Goal: Communication & Community: Answer question/provide support

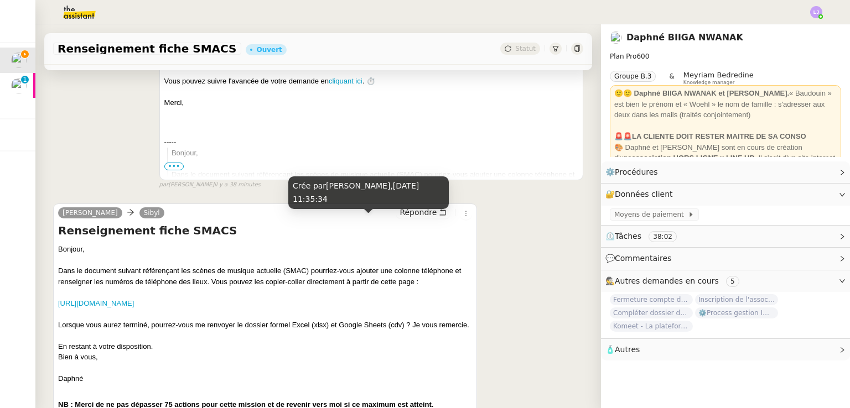
scroll to position [274, 0]
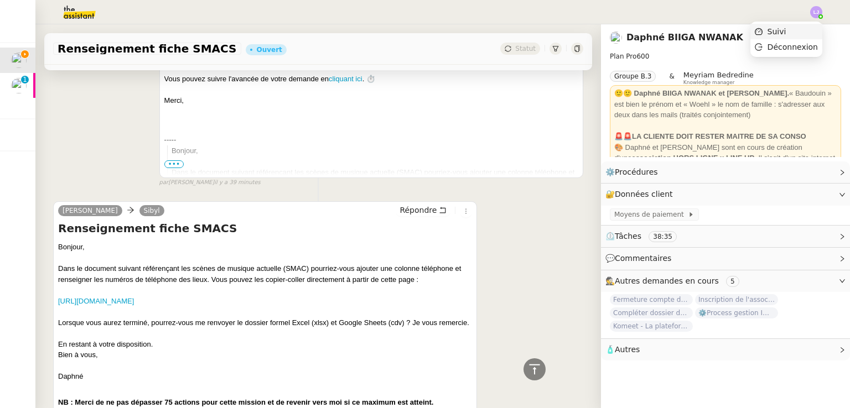
click at [424, 26] on li "Suivi" at bounding box center [786, 31] width 72 height 15
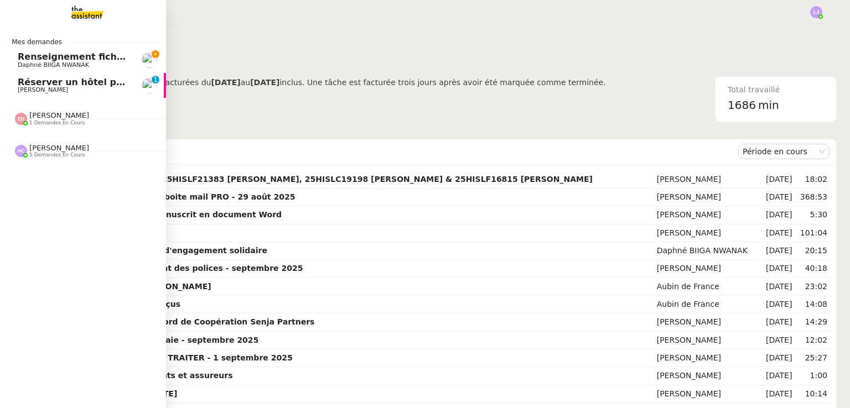
click at [64, 88] on span "[PERSON_NAME]" at bounding box center [74, 90] width 112 height 7
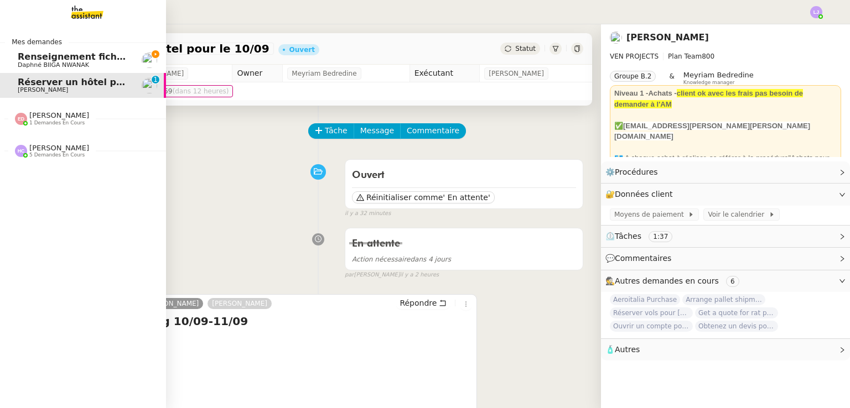
click at [34, 51] on link "Renseignement fiche SMACS Daphné BIIGA NWANAK" at bounding box center [83, 60] width 166 height 25
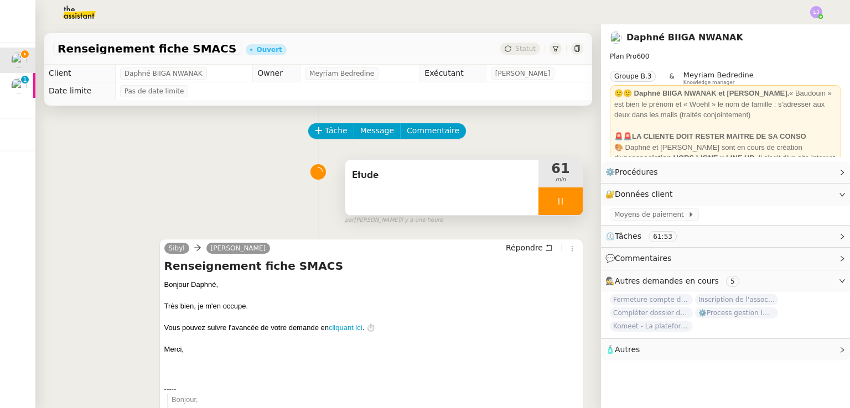
click at [420, 183] on span "Etude" at bounding box center [442, 175] width 180 height 17
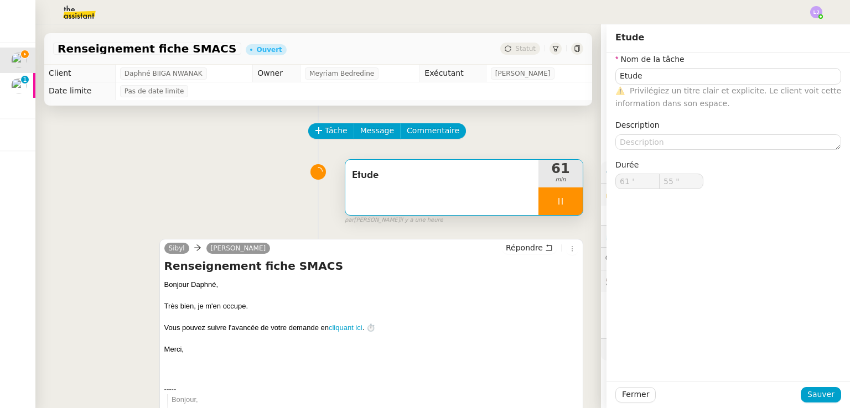
scroll to position [246, 0]
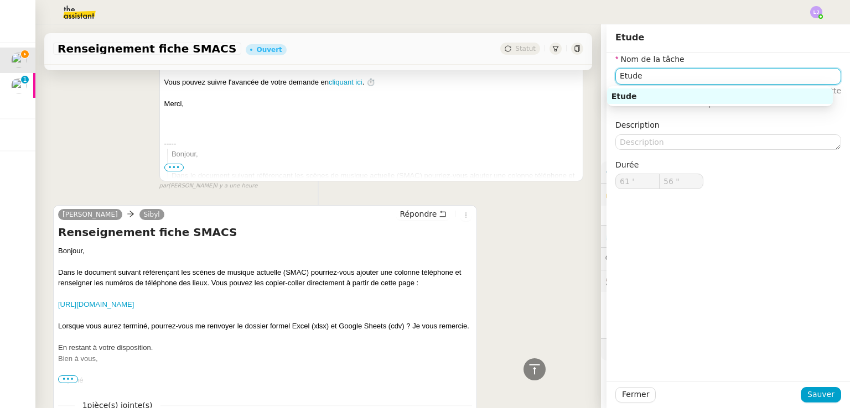
click at [424, 79] on input "Etude" at bounding box center [728, 76] width 226 height 16
type input "57 ""
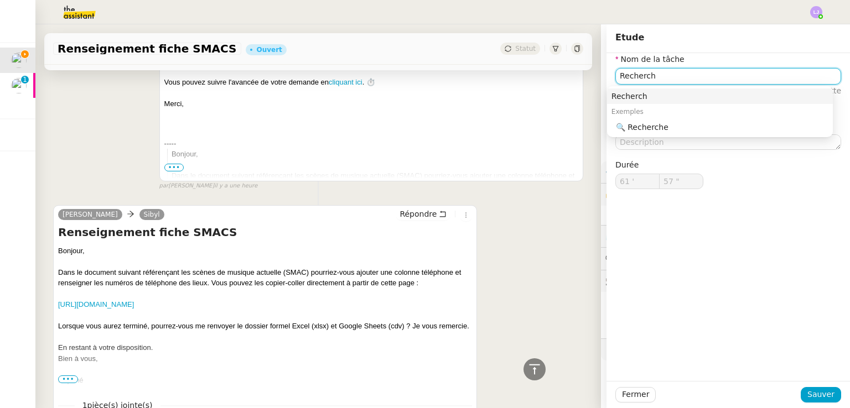
type input "Recherche"
type input "58 ""
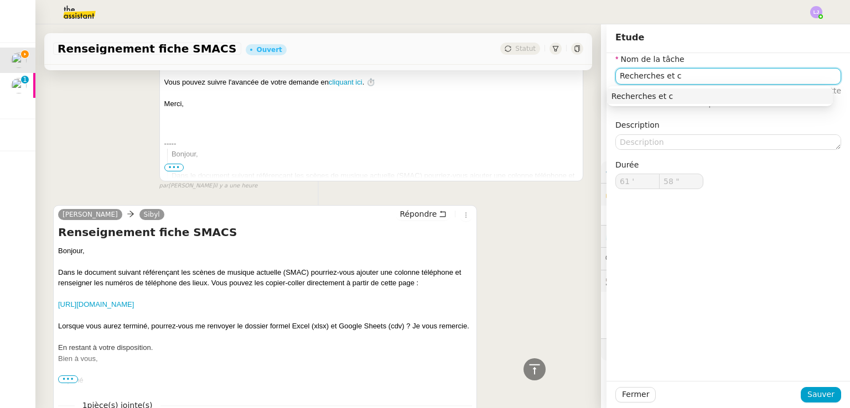
type input "Recherches et co"
type input "59 ""
type input "Recherches et compléti"
type input "62 '"
type input "0 ""
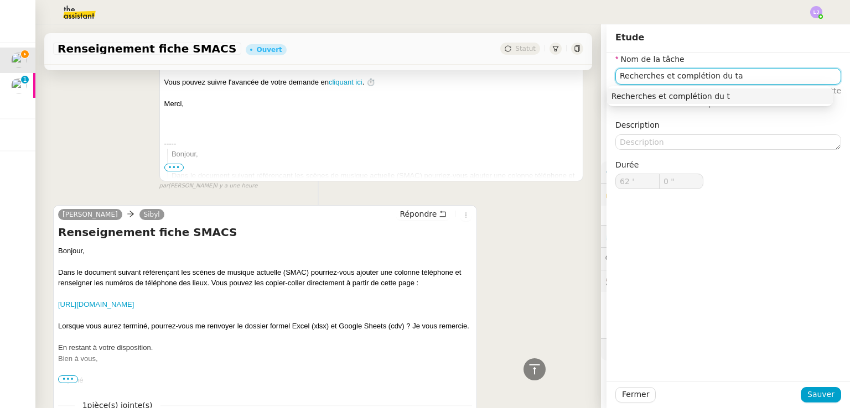
type input "Recherches et complétion du tab"
type input "1 ""
type input "Recherches et complétion du tableau"
type input "2 ""
type input "Recherches et complétion du tableau"
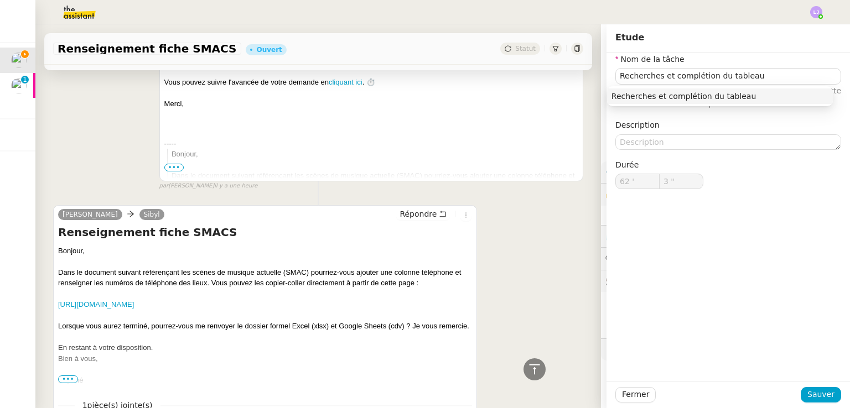
click at [424, 392] on div "Fermer Sauver" at bounding box center [727, 394] width 243 height 27
drag, startPoint x: 827, startPoint y: 392, endPoint x: 834, endPoint y: 392, distance: 6.7
click at [424, 392] on div "Fermer Sauver" at bounding box center [727, 394] width 243 height 27
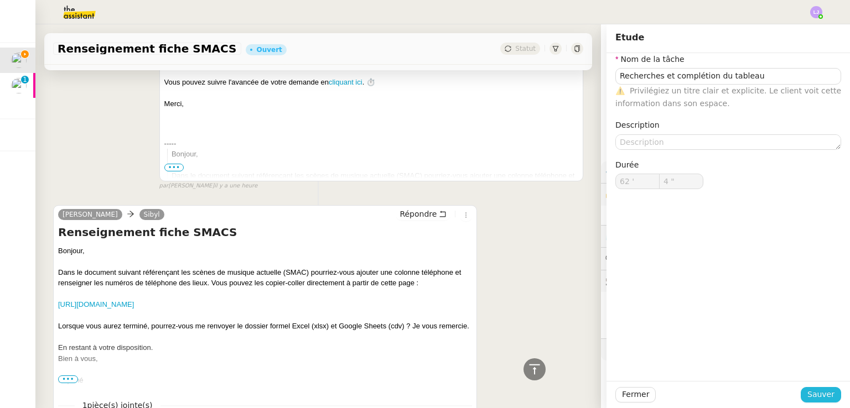
click at [424, 399] on span "Sauver" at bounding box center [820, 394] width 27 height 13
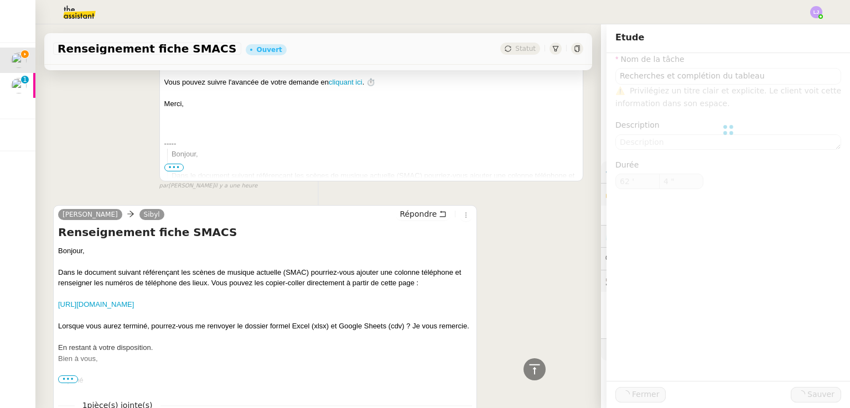
type input "5 ""
type input "Recherches et complétion du tableau"
type input "62 '"
type input "6 ""
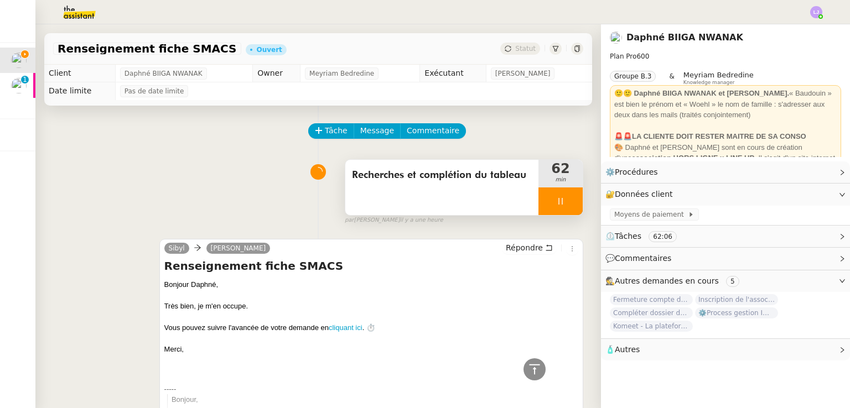
click at [375, 184] on span "Recherches et complétion du tableau" at bounding box center [442, 175] width 180 height 17
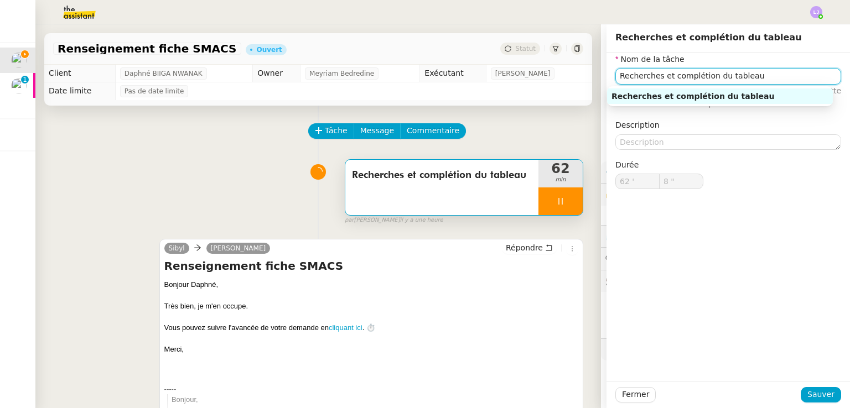
type input "9 ""
drag, startPoint x: 667, startPoint y: 76, endPoint x: 538, endPoint y: 70, distance: 128.5
click at [424, 70] on app-ticket "Renseignement fiche SMACS Ouvert Statut Client Daphné BIIGA NWANAK Owner Meyria…" at bounding box center [442, 216] width 814 height 384
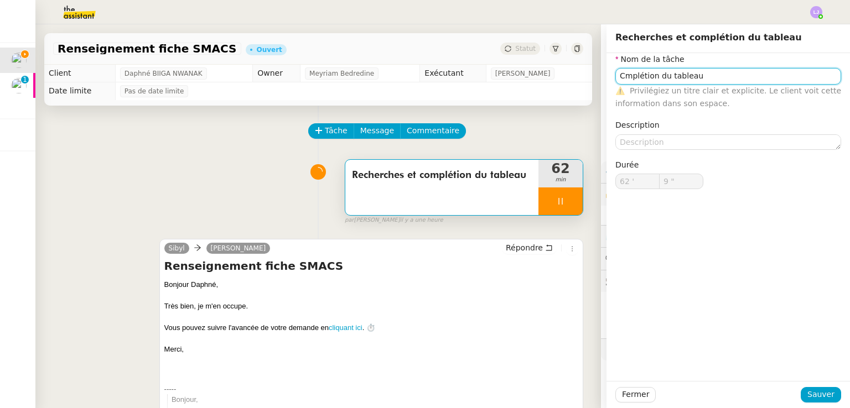
type input "Complétion du tableau"
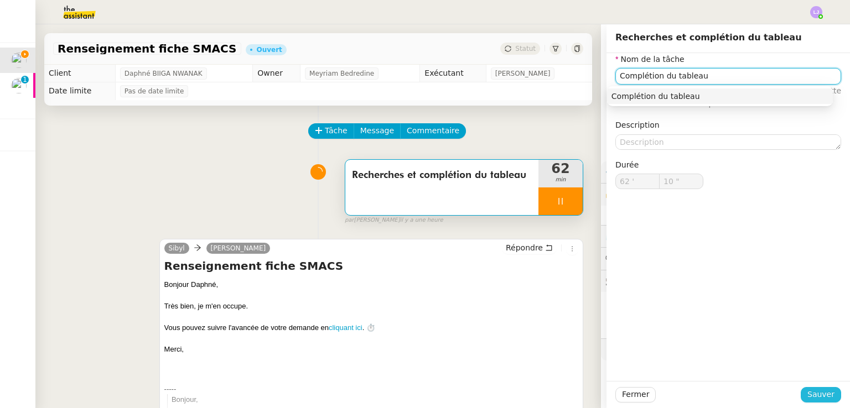
type input "11 ""
type input "Complétion du tableau"
click at [424, 399] on span "Sauver" at bounding box center [820, 394] width 27 height 13
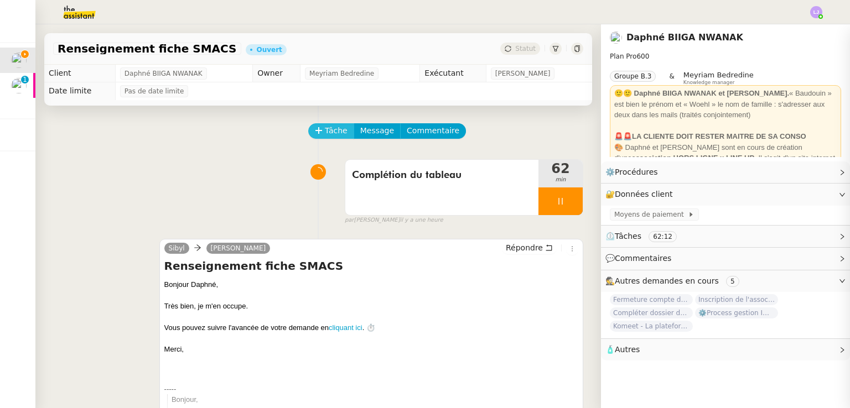
click at [329, 129] on span "Tâche" at bounding box center [336, 130] width 23 height 13
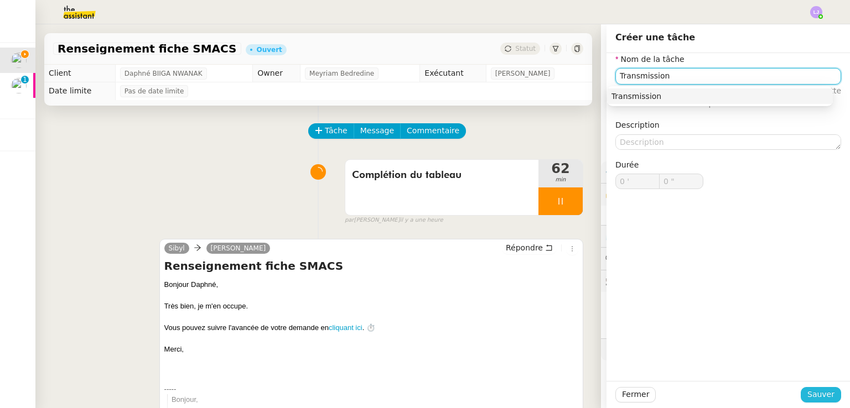
type input "Transmission"
click at [424, 398] on span "Sauver" at bounding box center [820, 394] width 27 height 13
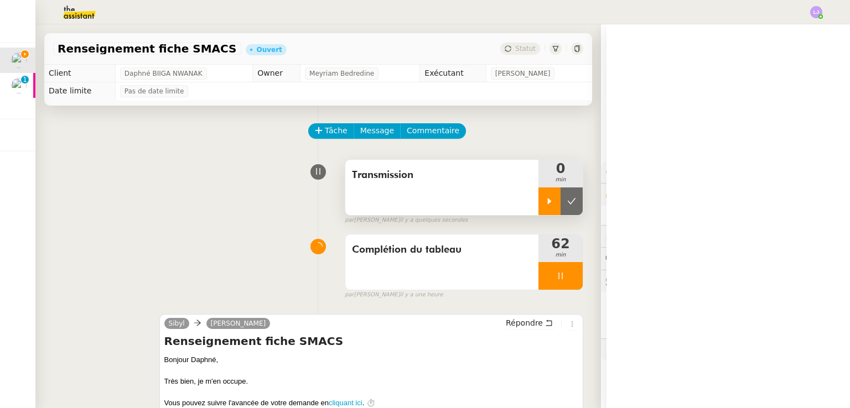
click at [424, 204] on icon at bounding box center [549, 201] width 9 height 9
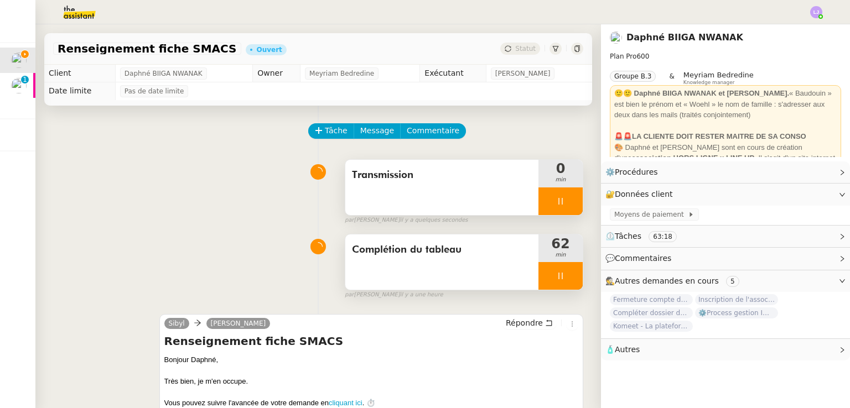
click at [424, 278] on div at bounding box center [560, 276] width 44 height 28
click at [424, 278] on icon at bounding box center [572, 276] width 8 height 6
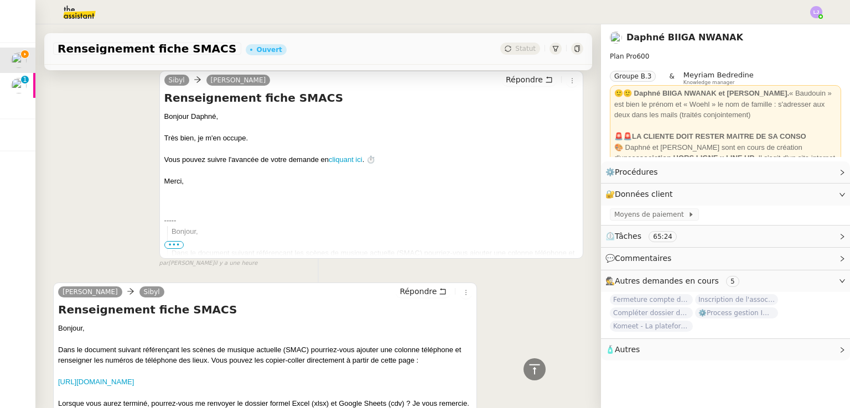
click at [399, 299] on div "Répondre" at bounding box center [434, 291] width 76 height 13
click at [407, 295] on span "Répondre" at bounding box center [417, 291] width 37 height 11
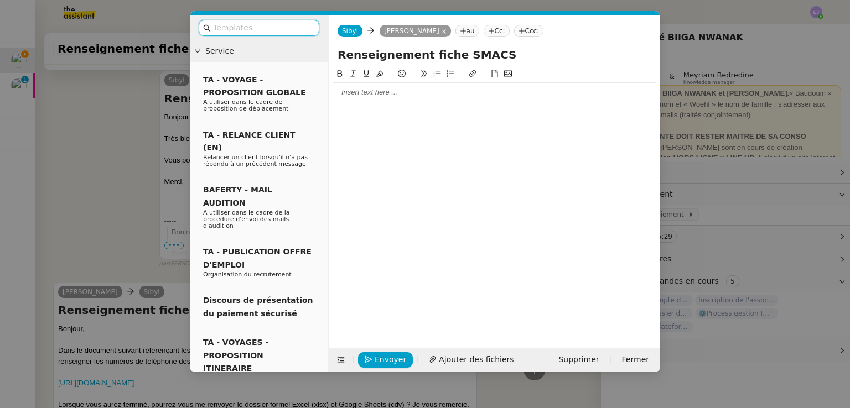
scroll to position [329, 0]
click at [396, 101] on div at bounding box center [494, 92] width 323 height 19
click at [420, 112] on div "Veuillez trouver le tableau modifié ci-joint." at bounding box center [494, 113] width 323 height 10
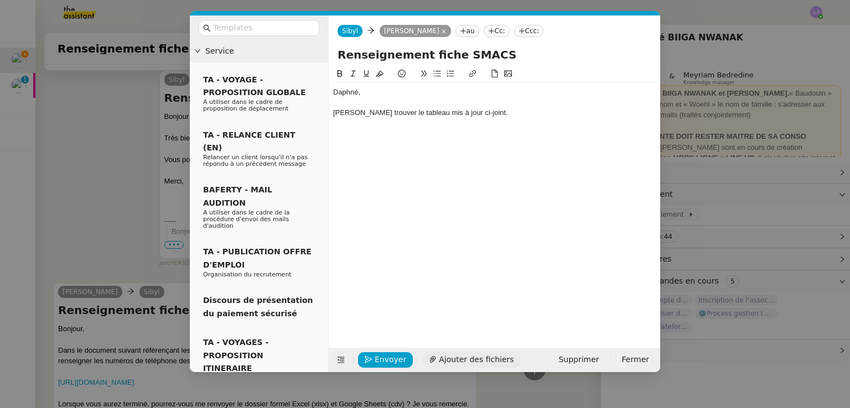
click at [424, 359] on span "Ajouter des fichiers" at bounding box center [476, 360] width 75 height 13
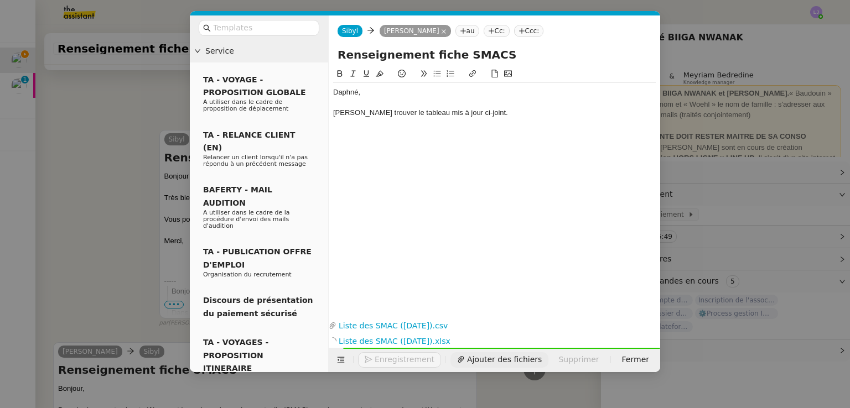
scroll to position [420, 0]
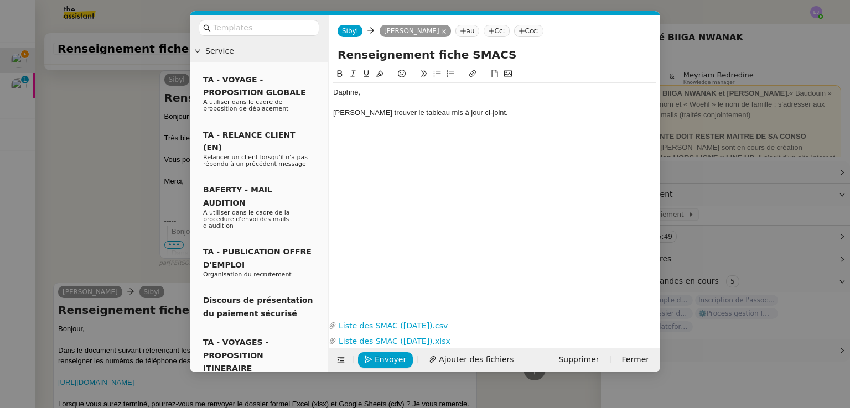
click at [424, 114] on div "[PERSON_NAME] trouver le tableau mis à jour ci-joint." at bounding box center [494, 113] width 323 height 10
click at [424, 116] on div "[PERSON_NAME] trouver le tableau mis à jour ci-joint." at bounding box center [494, 113] width 323 height 10
click at [424, 132] on div "J'ai également créé une version sheet" at bounding box center [494, 133] width 323 height 10
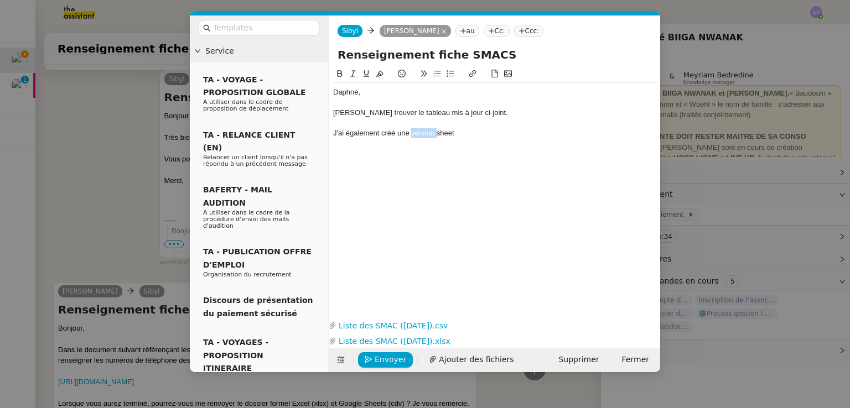
click at [424, 132] on div "J'ai également créé une version sheet" at bounding box center [494, 133] width 323 height 10
click at [424, 138] on div "Vous trouverez une version sheet directement ici." at bounding box center [494, 133] width 323 height 10
click at [424, 80] on button at bounding box center [472, 73] width 13 height 13
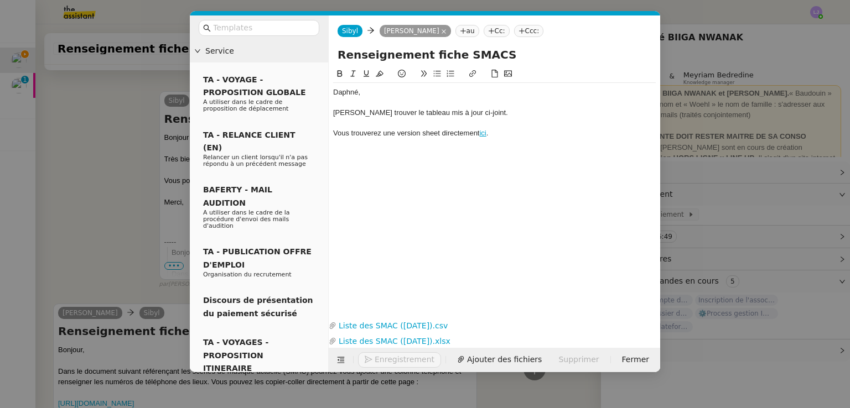
scroll to position [464, 0]
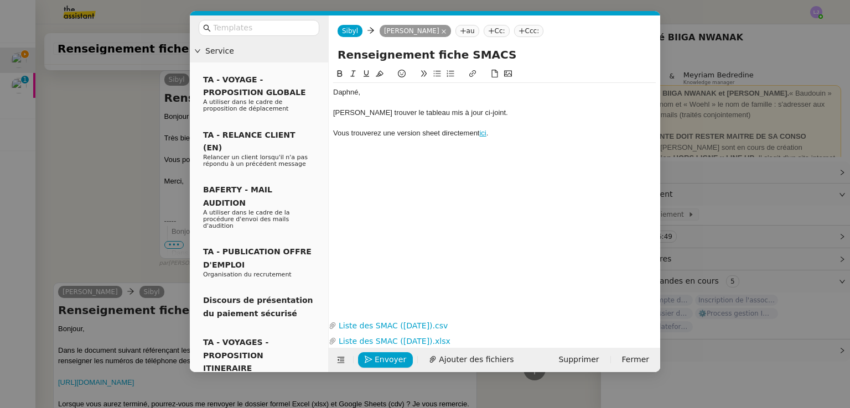
click at [424, 136] on link "ici" at bounding box center [482, 133] width 7 height 8
click at [424, 153] on div "ici" at bounding box center [485, 153] width 115 height 21
click at [424, 153] on link "ici" at bounding box center [474, 153] width 7 height 14
click at [424, 154] on link at bounding box center [491, 153] width 26 height 8
paste input "[URL][DOMAIN_NAME]"
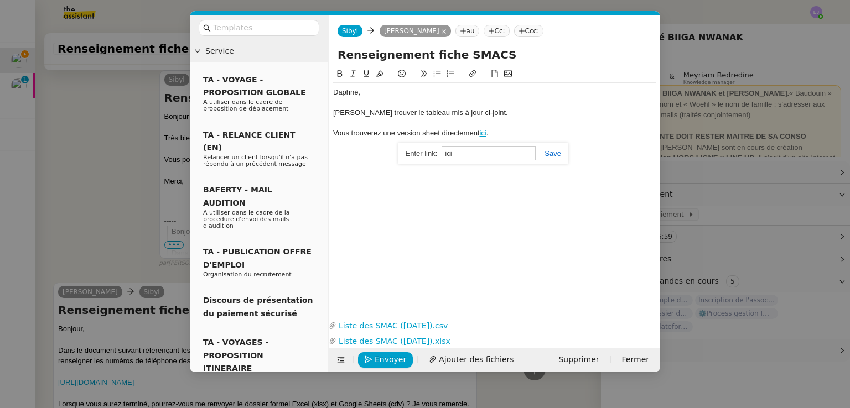
type input "[URL][DOMAIN_NAME]"
click at [424, 136] on link "ici" at bounding box center [482, 133] width 7 height 8
click at [424, 157] on link "[URL][DOMAIN_NAME]" at bounding box center [457, 153] width 76 height 14
click at [424, 230] on div "Daphné, [PERSON_NAME] trouver le tableau mis à jour ci-joint. Vous trouverez un…" at bounding box center [494, 183] width 323 height 233
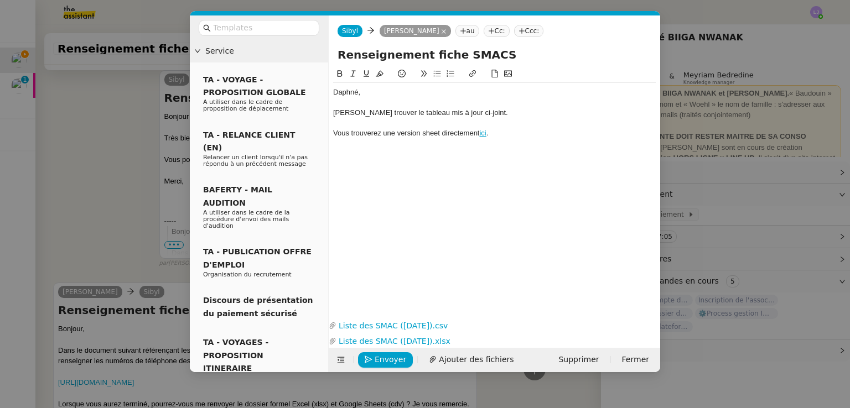
click at [424, 136] on div "Vous trouverez une version sheet directement ici ." at bounding box center [494, 133] width 323 height 10
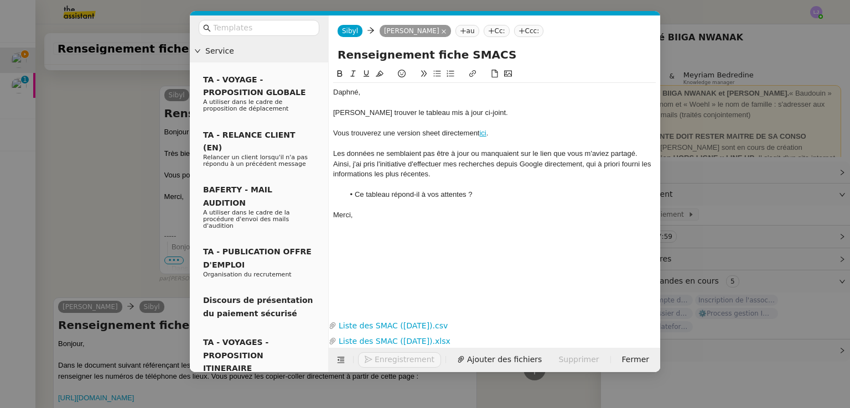
scroll to position [533, 0]
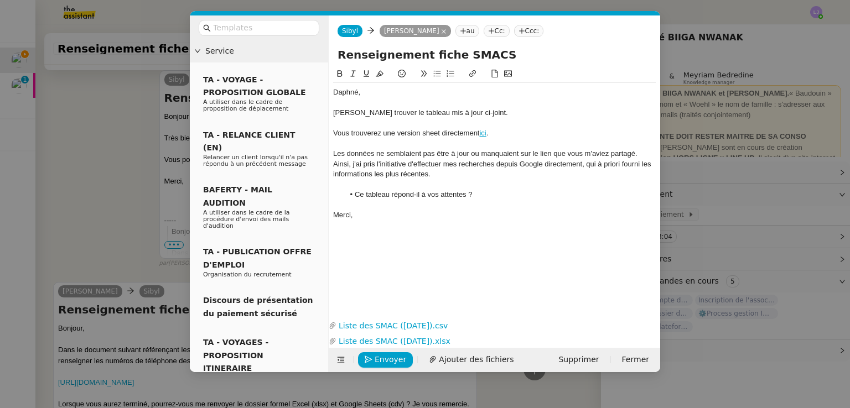
click at [424, 112] on div "[PERSON_NAME] trouver le tableau mis à jour ci-joint." at bounding box center [494, 113] width 323 height 10
click at [424, 113] on div "[PERSON_NAME] trouver le tableau mis à jour ci-joint dans les deux formats." at bounding box center [494, 113] width 323 height 10
click at [384, 136] on div "Vous trouverez une version sheet directement ici ." at bounding box center [494, 133] width 323 height 10
click at [424, 222] on div at bounding box center [494, 225] width 323 height 10
click at [424, 153] on div "Les données ne semblaient pas être à jour ou manquaient sur le lien que vous m'…" at bounding box center [494, 164] width 323 height 30
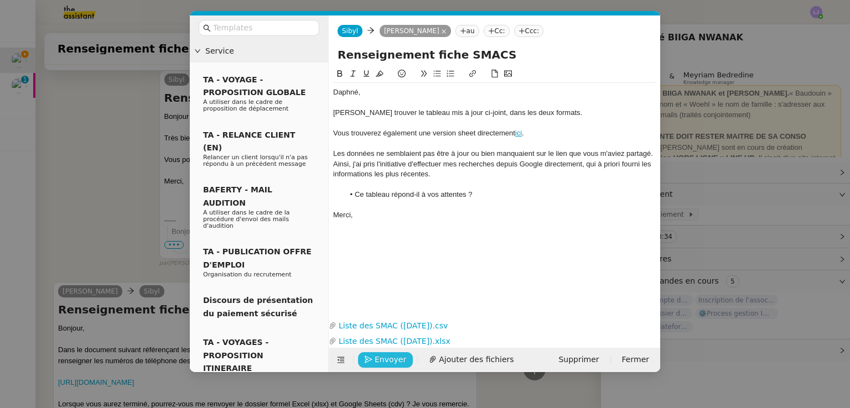
click at [392, 363] on span "Envoyer" at bounding box center [391, 360] width 32 height 13
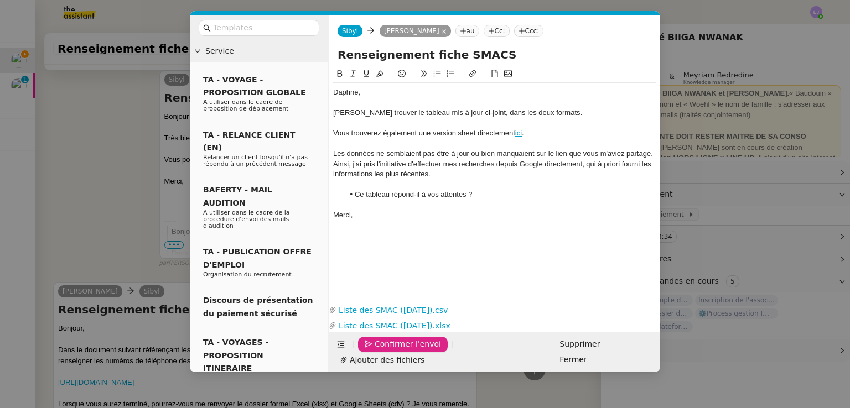
click at [392, 351] on span "Confirmer l'envoi" at bounding box center [408, 344] width 66 height 13
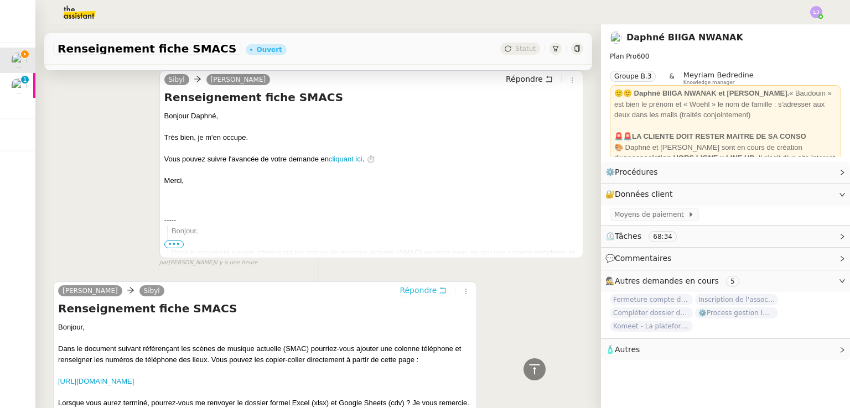
scroll to position [0, 0]
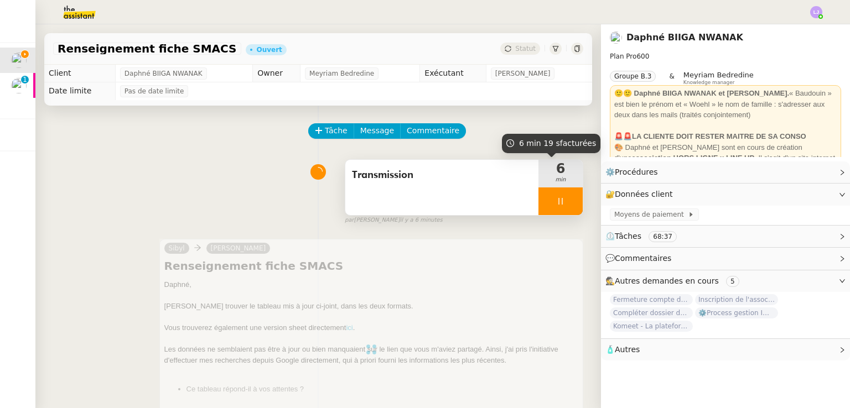
click at [424, 205] on div at bounding box center [560, 202] width 44 height 28
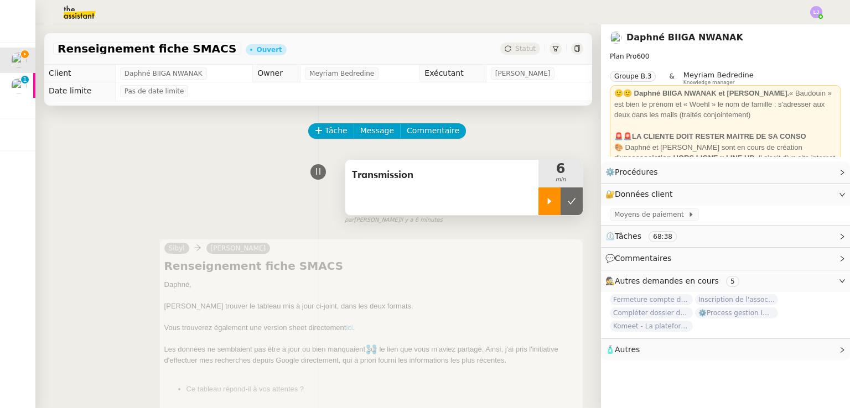
click at [424, 204] on icon at bounding box center [572, 201] width 8 height 6
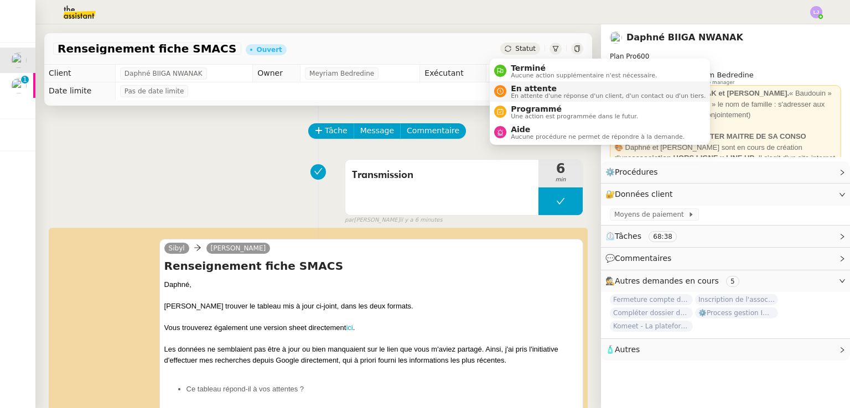
click at [424, 89] on span "En attente" at bounding box center [608, 88] width 195 height 9
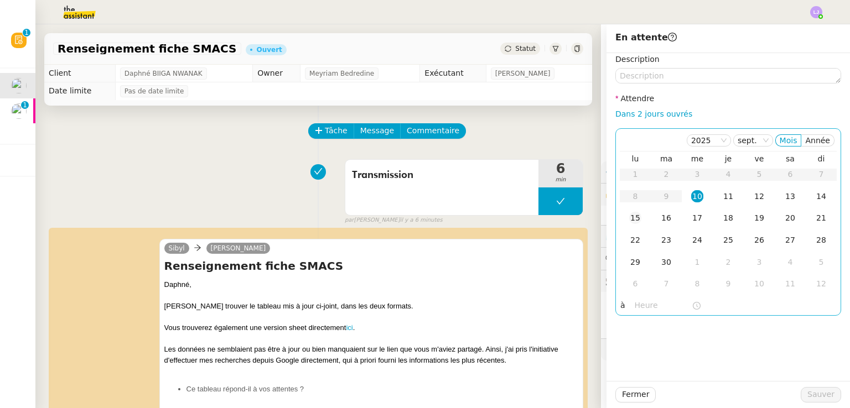
click at [424, 223] on div "15" at bounding box center [635, 218] width 12 height 12
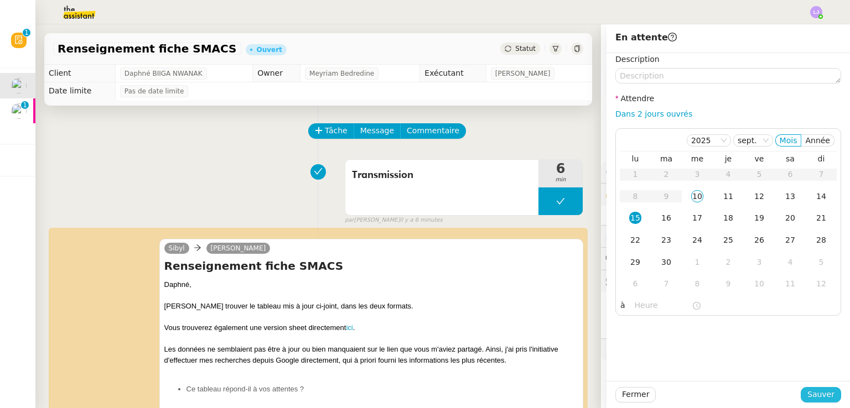
click at [424, 393] on span "Sauver" at bounding box center [820, 394] width 27 height 13
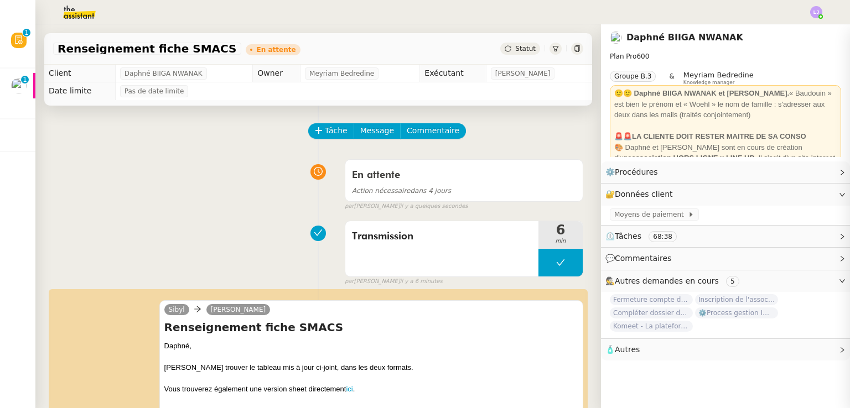
scroll to position [197, 0]
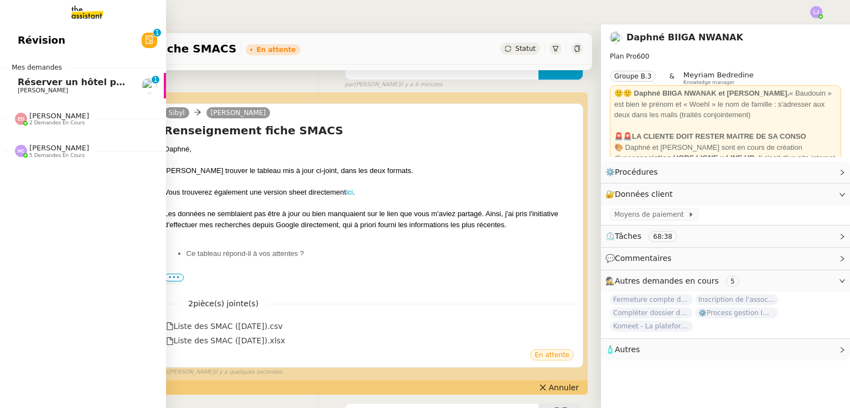
click at [51, 80] on span "Réserver un hôtel pour le 10/09" at bounding box center [97, 82] width 158 height 11
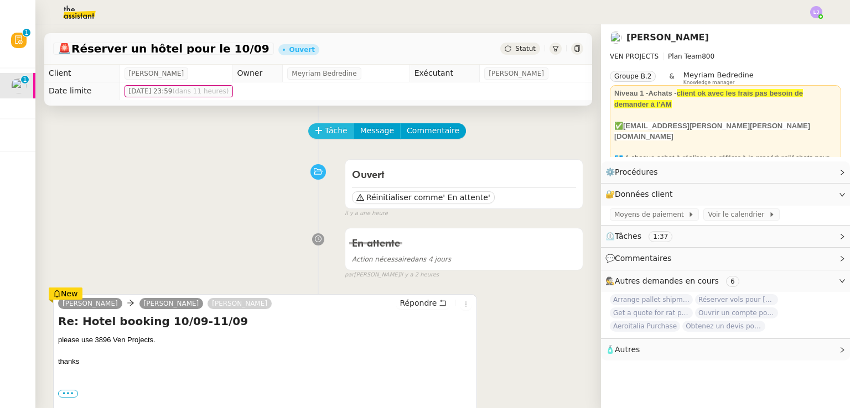
click at [326, 134] on span "Tâche" at bounding box center [336, 130] width 23 height 13
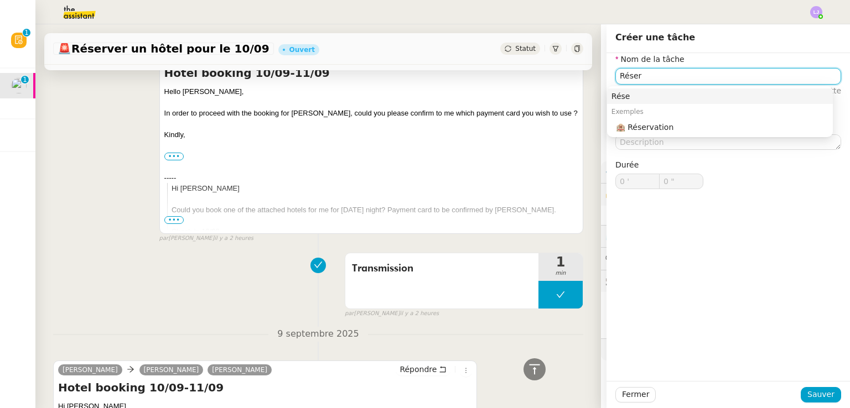
scroll to position [445, 0]
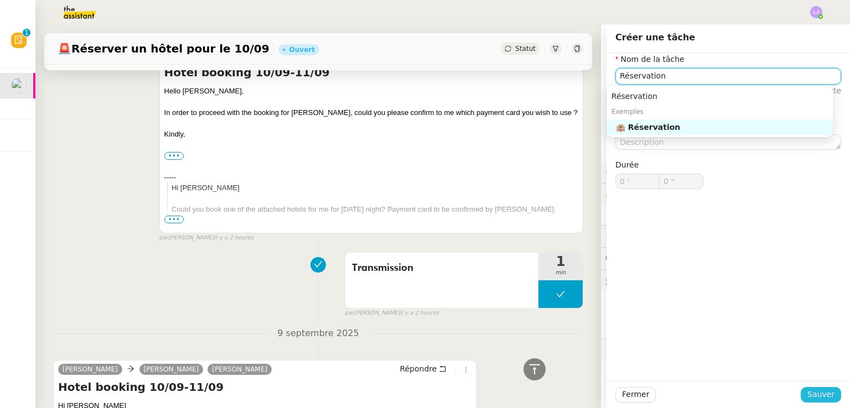
type input "Réservation"
click at [424, 391] on span "Sauver" at bounding box center [820, 394] width 27 height 13
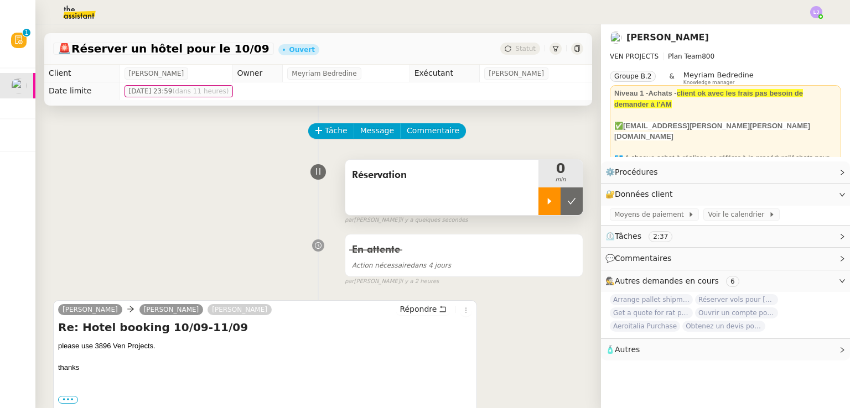
click at [424, 212] on div at bounding box center [549, 202] width 22 height 28
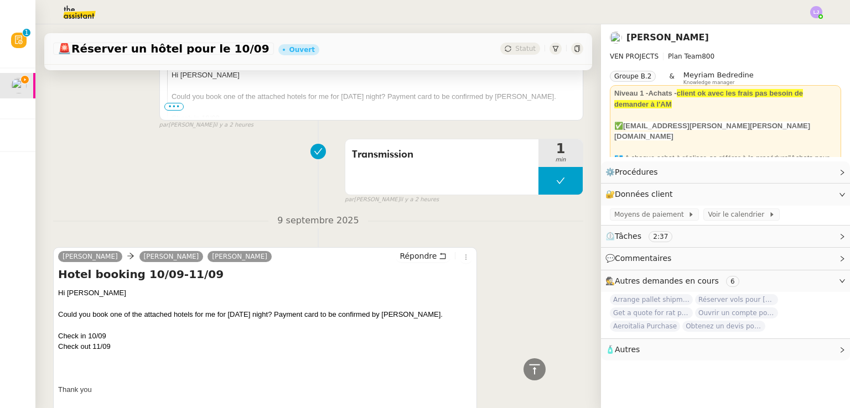
scroll to position [716, 0]
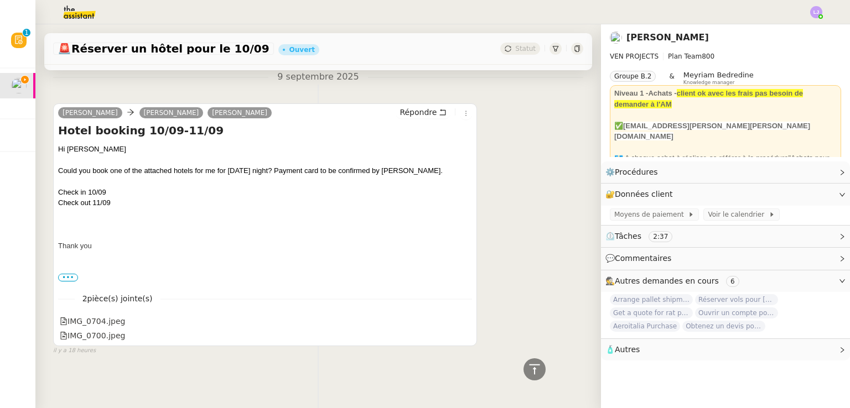
click at [175, 273] on div "••• -- Best Regards, [PERSON_NAME] [PHONE_NUMBER] [PHONE_NUMBER] [DOMAIN_NAME] …" at bounding box center [265, 278] width 414 height 11
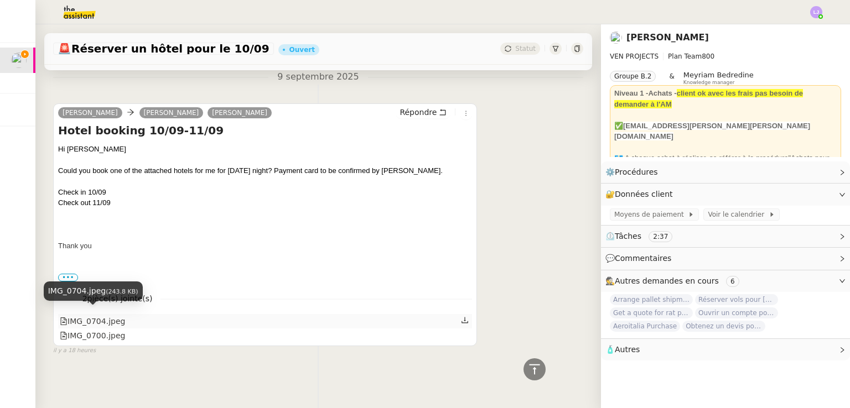
click at [104, 315] on div "IMG_0704.jpeg" at bounding box center [92, 321] width 65 height 13
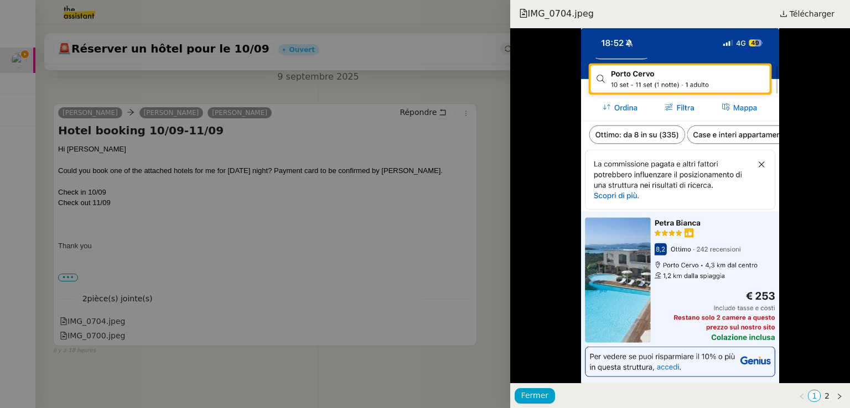
click at [388, 118] on div at bounding box center [425, 204] width 850 height 408
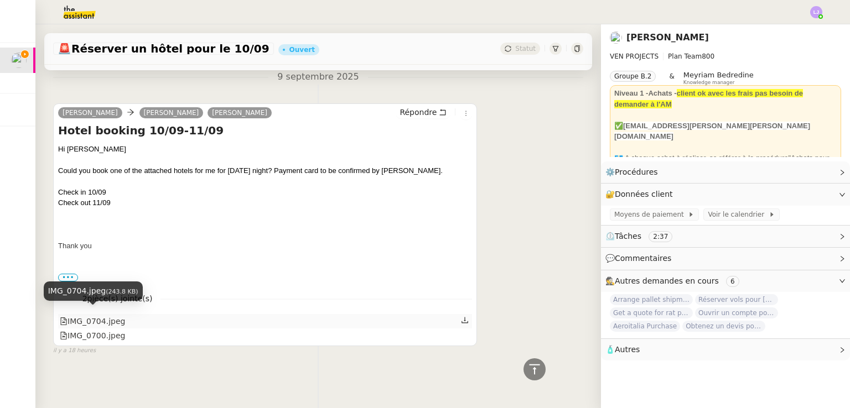
click at [112, 315] on div "IMG_0704.jpeg" at bounding box center [92, 321] width 65 height 13
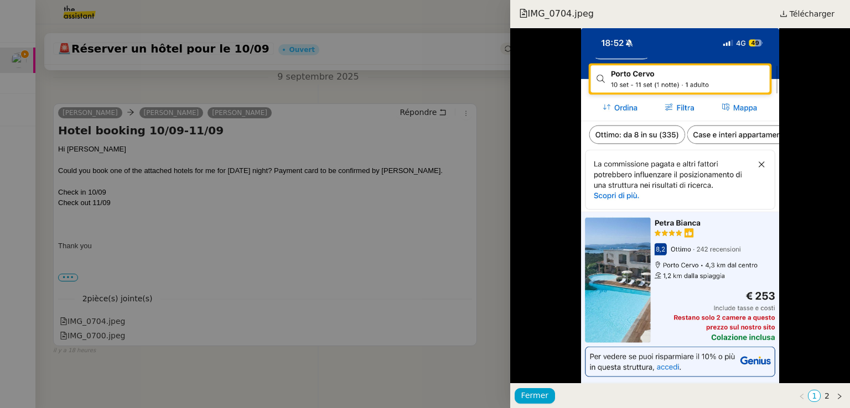
click at [110, 258] on div at bounding box center [425, 204] width 850 height 408
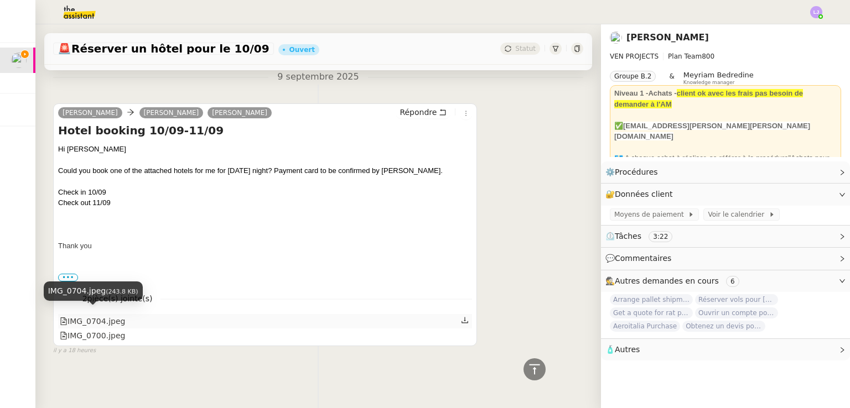
click at [108, 315] on div "IMG_0704.jpeg" at bounding box center [92, 321] width 65 height 13
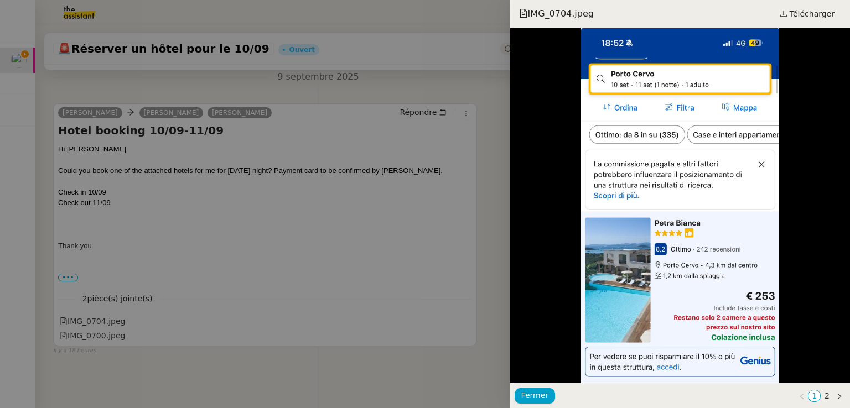
click at [150, 284] on div at bounding box center [425, 204] width 850 height 408
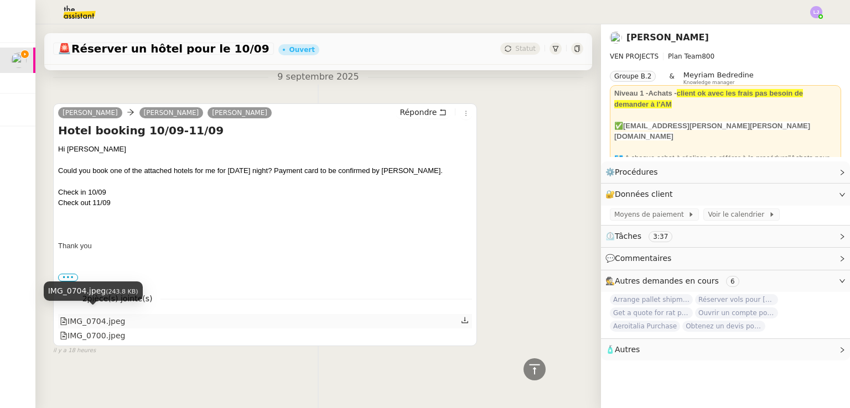
click at [99, 316] on div "IMG_0704.jpeg" at bounding box center [92, 321] width 65 height 13
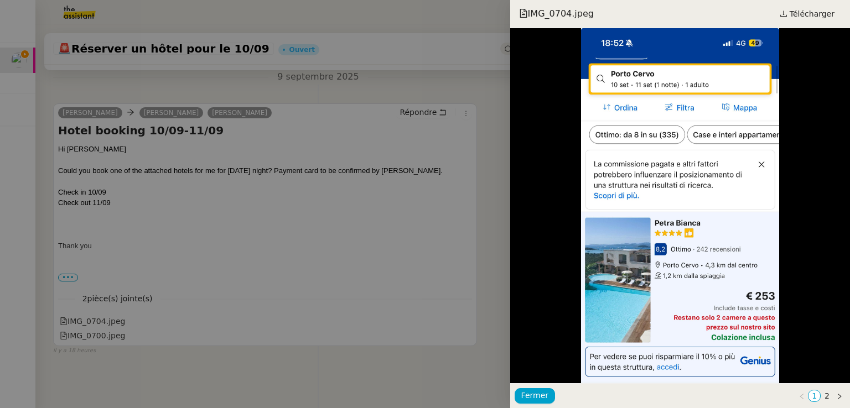
click at [333, 216] on div at bounding box center [425, 204] width 850 height 408
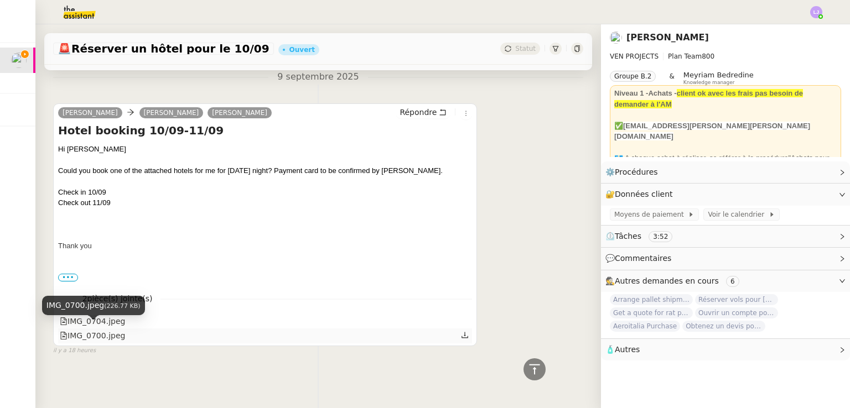
click at [95, 333] on div "IMG_0700.jpeg" at bounding box center [92, 336] width 65 height 13
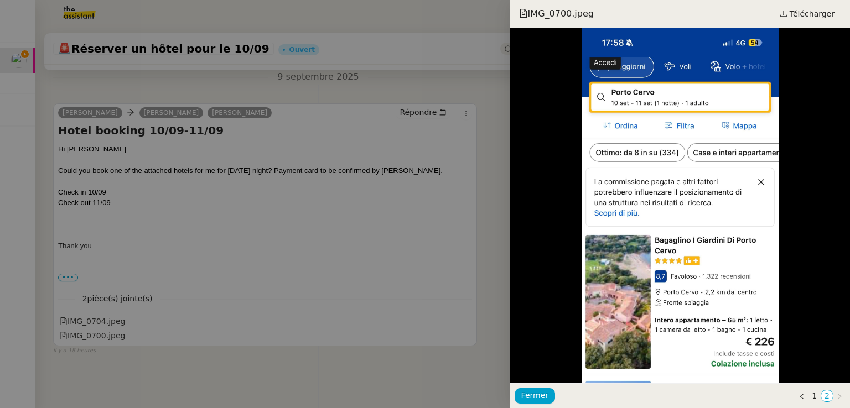
click at [267, 226] on div at bounding box center [425, 204] width 850 height 408
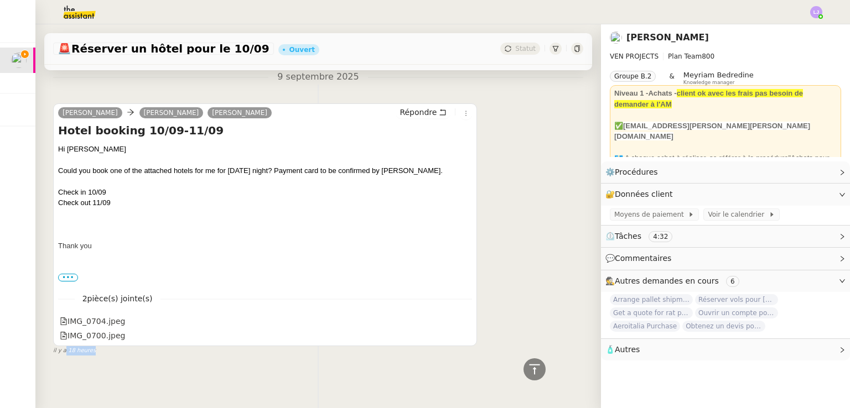
drag, startPoint x: 64, startPoint y: 347, endPoint x: 79, endPoint y: 344, distance: 14.8
click at [79, 346] on span "il y a 18 heures" at bounding box center [74, 350] width 43 height 9
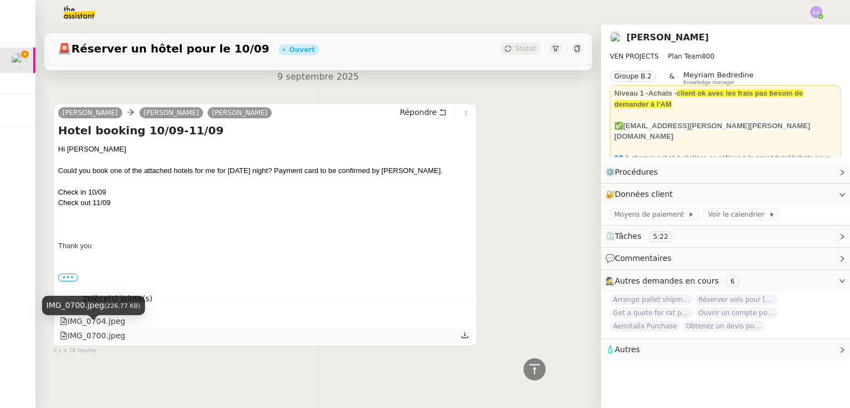
click at [93, 335] on div "IMG_0700.jpeg" at bounding box center [92, 336] width 65 height 13
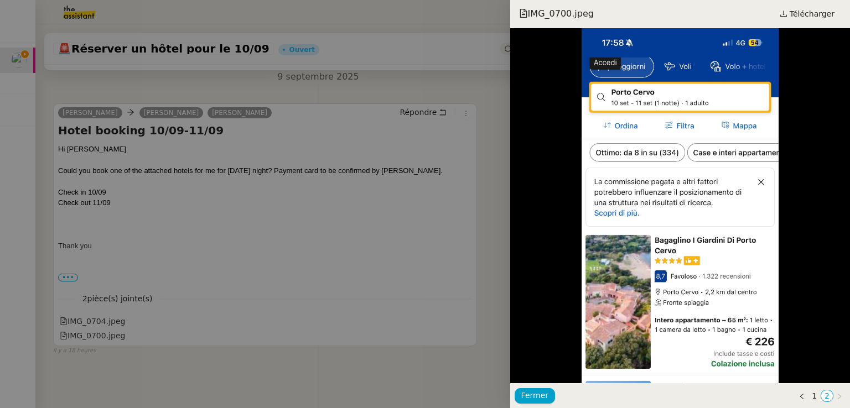
click at [285, 250] on div at bounding box center [425, 204] width 850 height 408
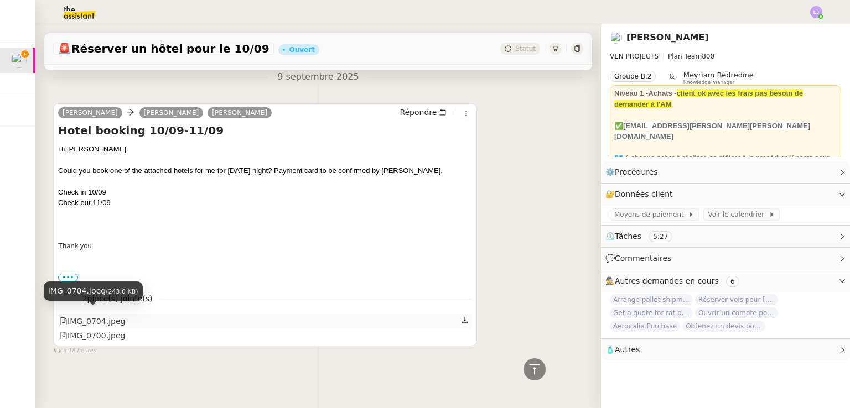
click at [117, 317] on div "IMG_0704.jpeg" at bounding box center [92, 321] width 65 height 13
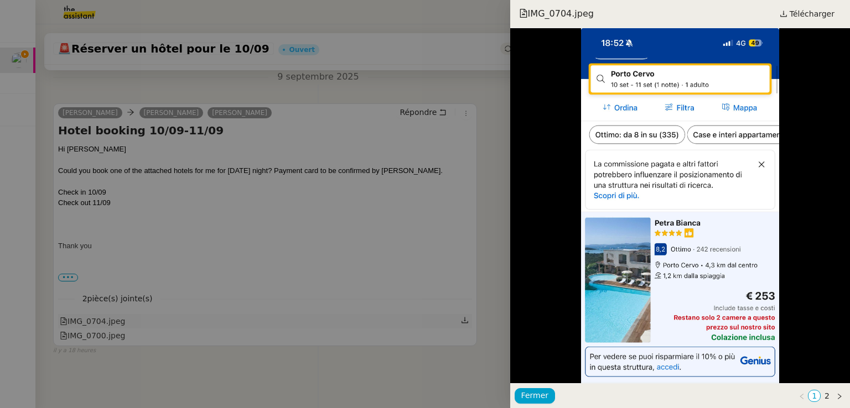
click at [117, 317] on div at bounding box center [425, 204] width 850 height 408
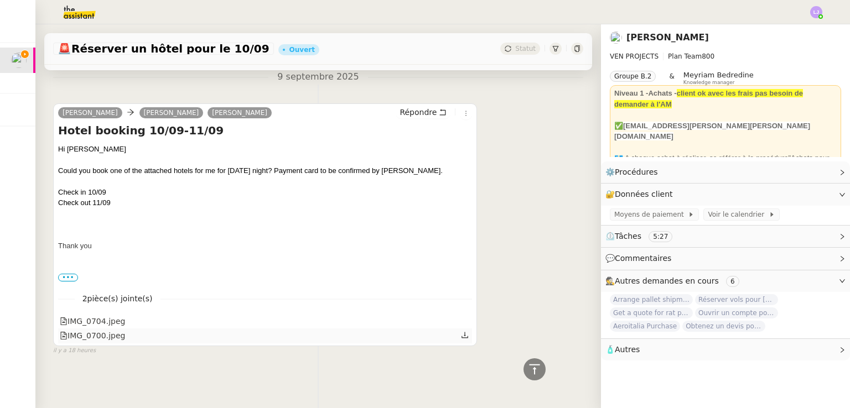
click at [101, 337] on div "IMG_0700.jpeg" at bounding box center [265, 336] width 414 height 14
click at [95, 332] on div "IMG_0700.jpeg" at bounding box center [92, 336] width 65 height 13
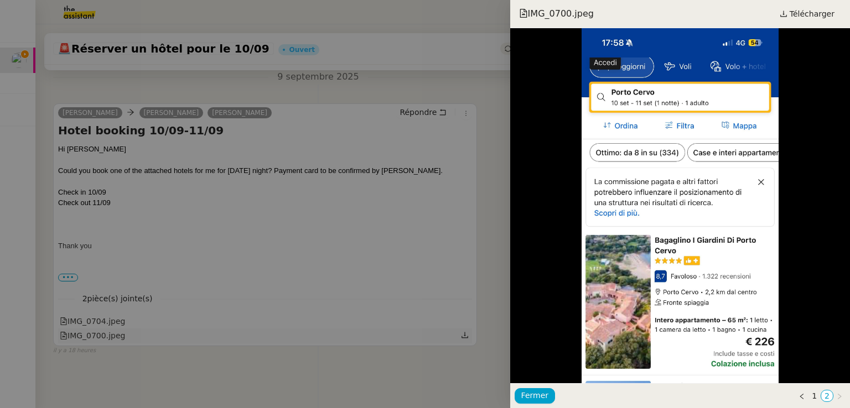
click at [95, 332] on div at bounding box center [425, 204] width 850 height 408
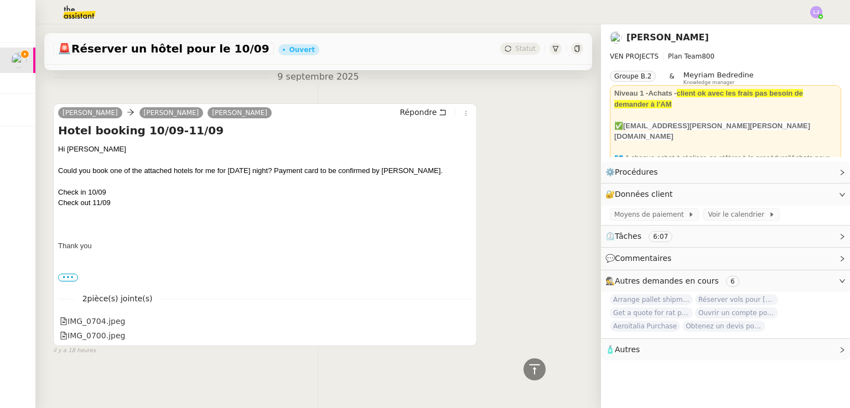
click at [424, 349] on span "🧴 Autres" at bounding box center [716, 350] width 222 height 13
click at [424, 373] on span "Créer un email dédié" at bounding box center [649, 370] width 70 height 8
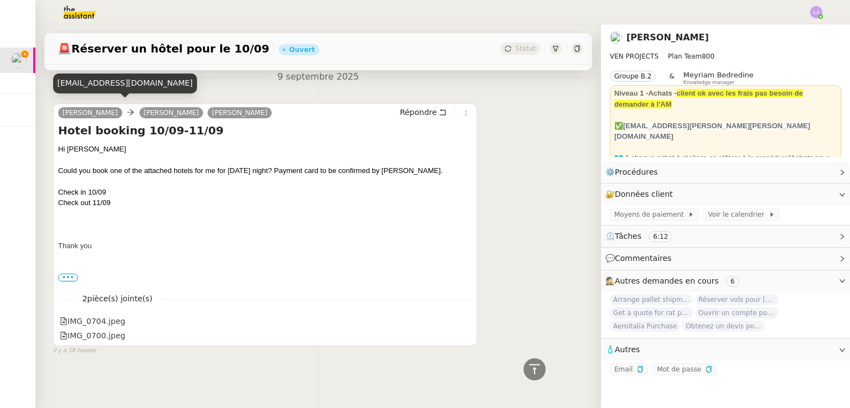
click at [91, 80] on div "[EMAIL_ADDRESS][DOMAIN_NAME]" at bounding box center [125, 83] width 144 height 19
copy div "[EMAIL_ADDRESS][DOMAIN_NAME]"
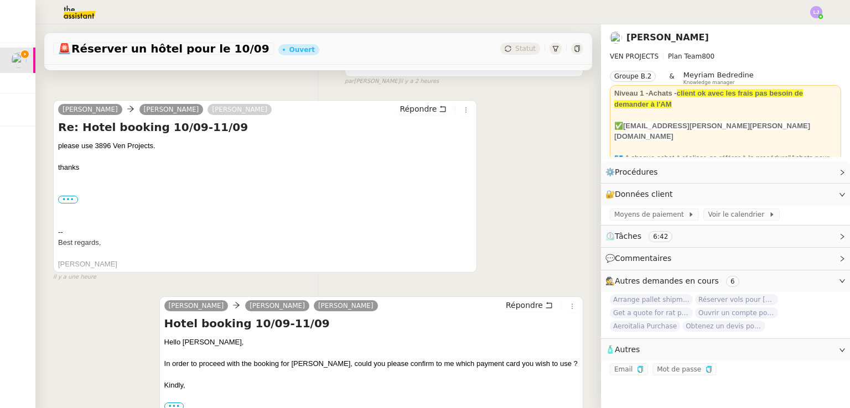
scroll to position [168, 0]
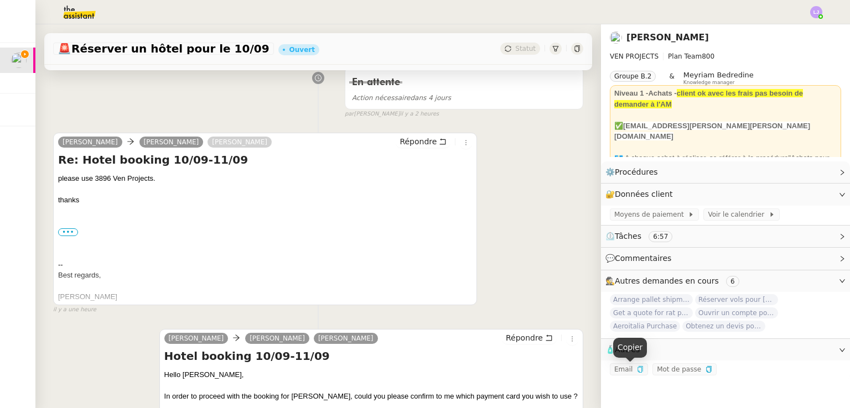
click at [424, 370] on icon "button" at bounding box center [639, 369] width 5 height 7
copy div "[EMAIL_ADDRESS][DOMAIN_NAME]"
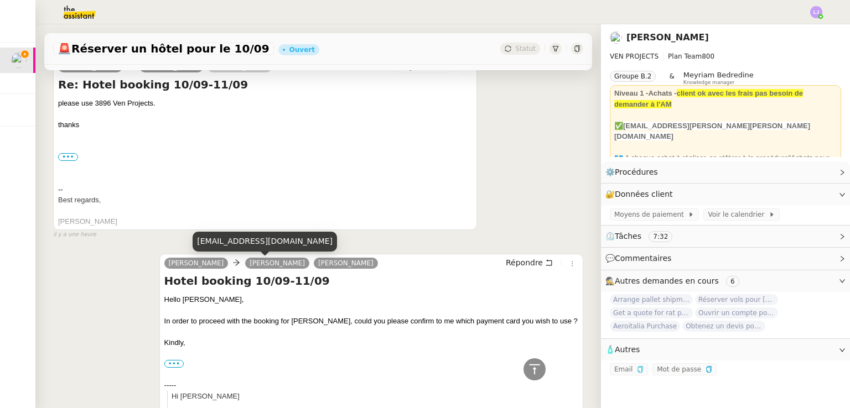
click at [226, 243] on div "[EMAIL_ADDRESS][DOMAIN_NAME]" at bounding box center [265, 241] width 144 height 19
copy div "[EMAIL_ADDRESS][DOMAIN_NAME]"
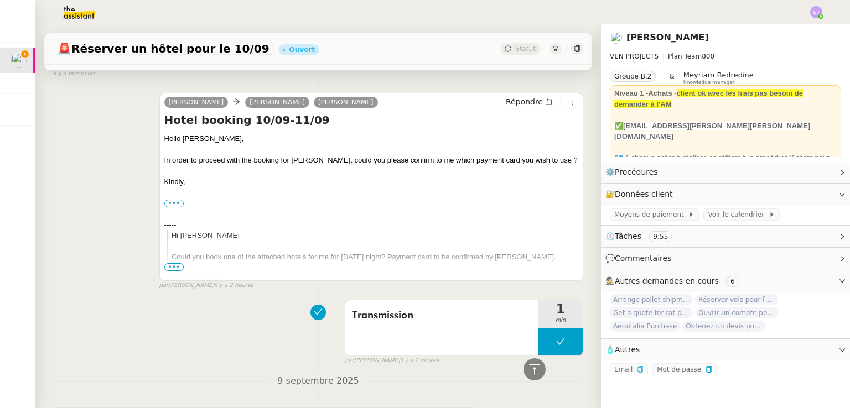
scroll to position [653, 0]
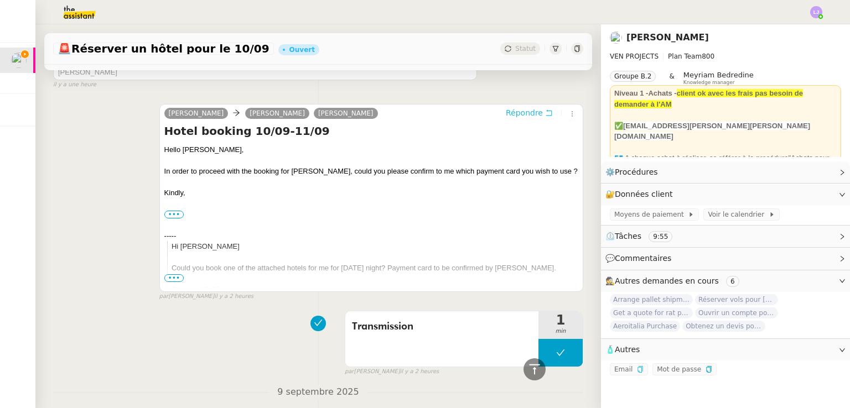
click at [424, 113] on span "Répondre" at bounding box center [524, 112] width 37 height 11
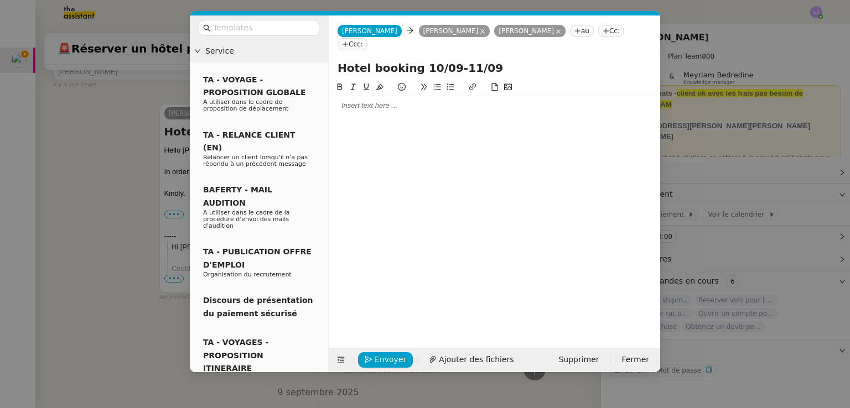
scroll to position [739, 0]
click at [388, 101] on div at bounding box center [494, 105] width 323 height 19
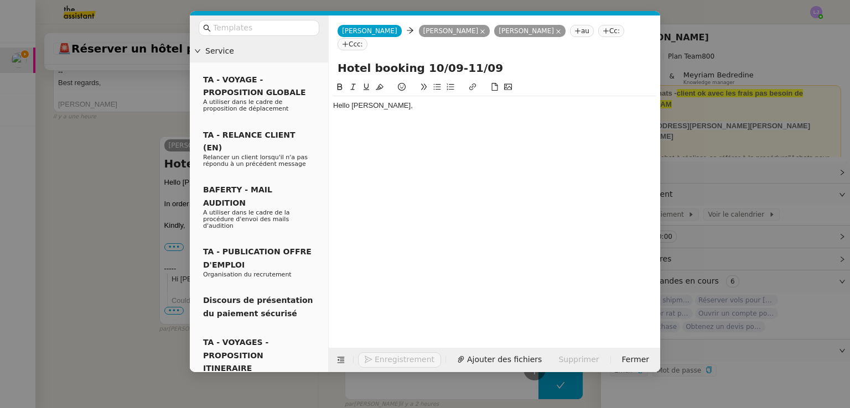
scroll to position [771, 0]
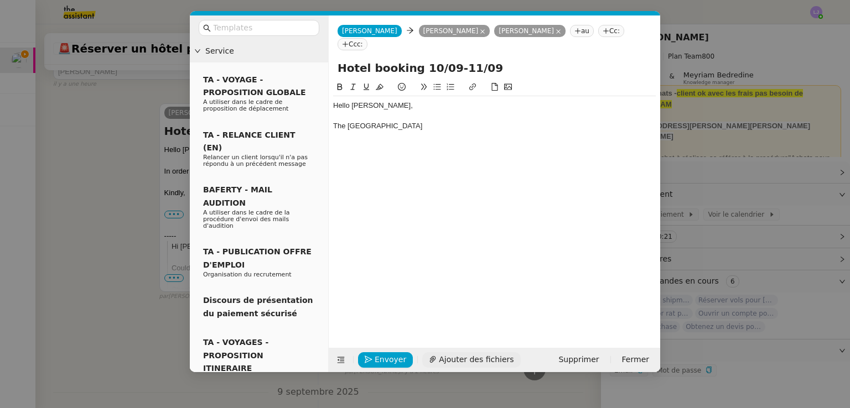
click at [424, 357] on span "Ajouter des fichiers" at bounding box center [476, 360] width 75 height 13
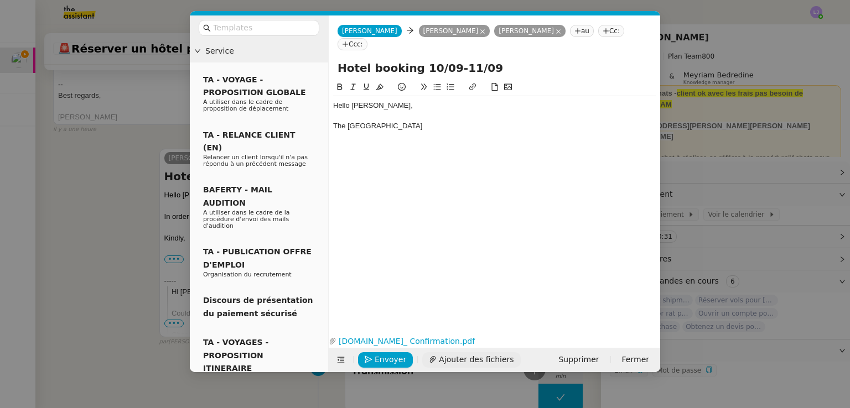
scroll to position [817, 0]
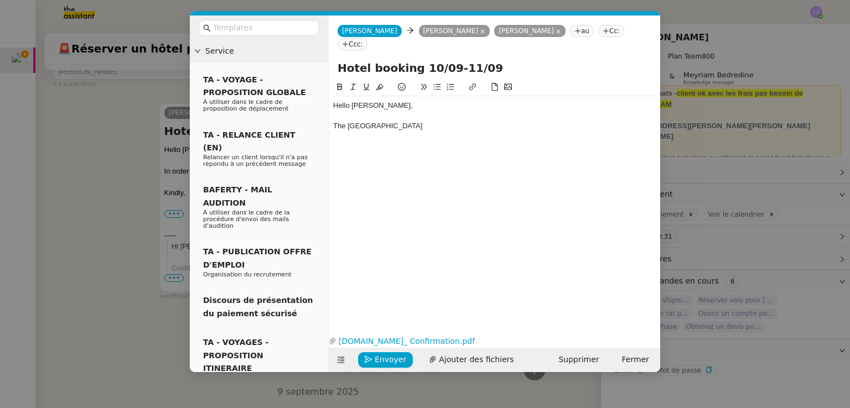
click at [103, 270] on nz-modal-container "Service TA - VOYAGE - PROPOSITION GLOBALE A utiliser dans le cadre de propositi…" at bounding box center [425, 204] width 850 height 408
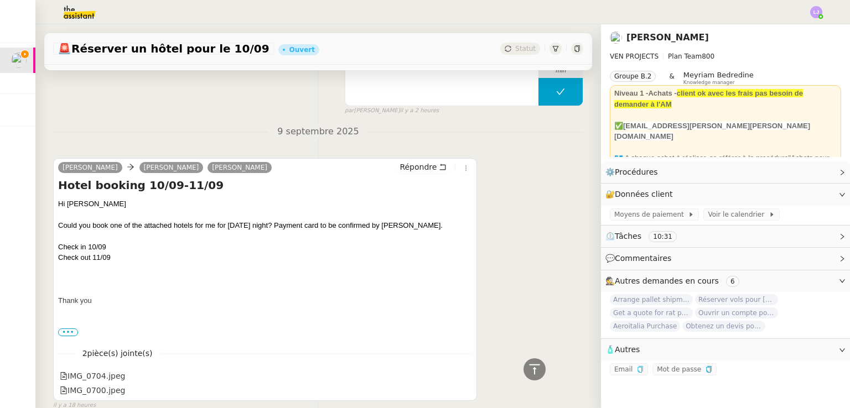
scroll to position [1137, 0]
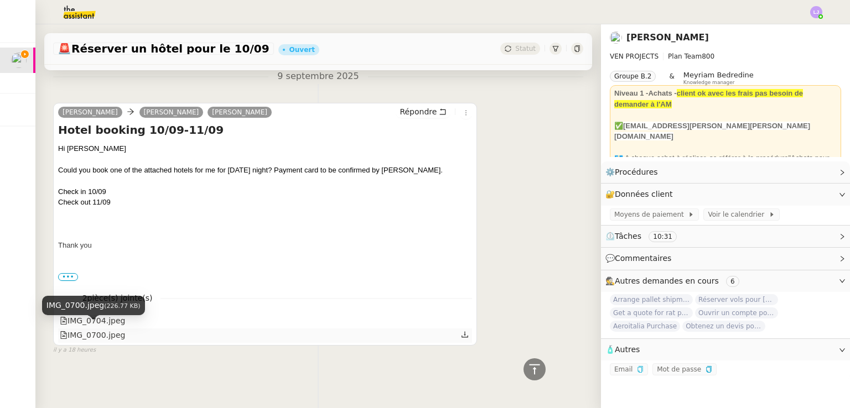
click at [101, 331] on div "IMG_0700.jpeg" at bounding box center [92, 335] width 65 height 13
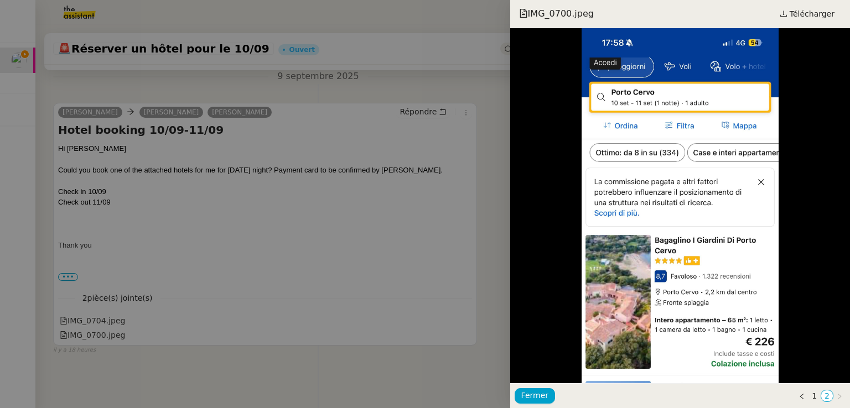
click at [199, 202] on div at bounding box center [425, 204] width 850 height 408
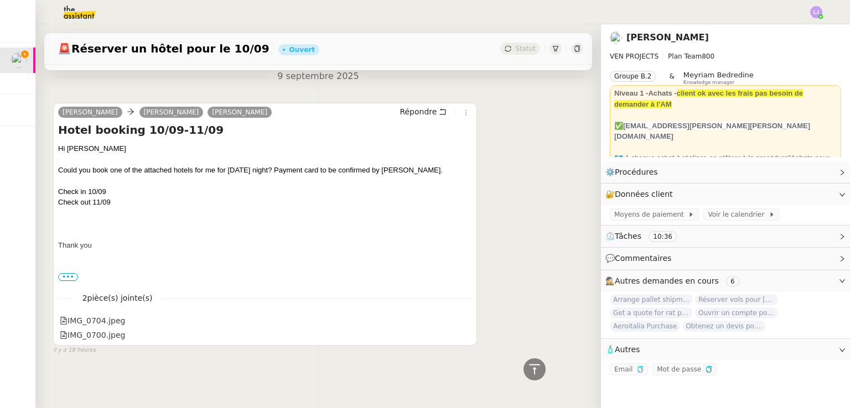
click at [199, 202] on div at bounding box center [425, 204] width 850 height 408
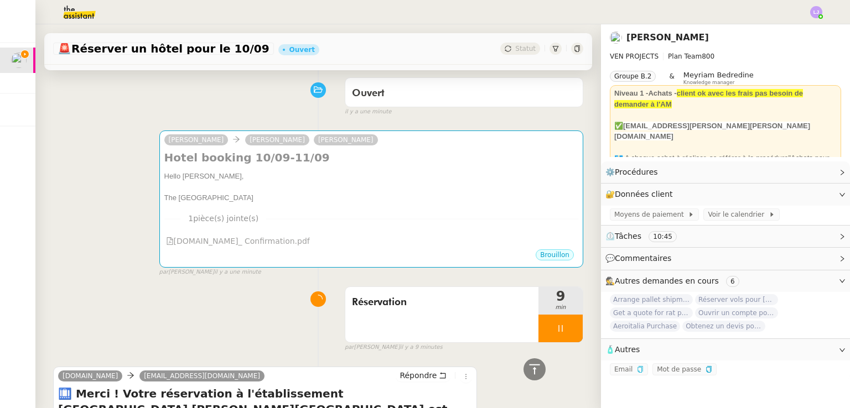
scroll to position [88, 0]
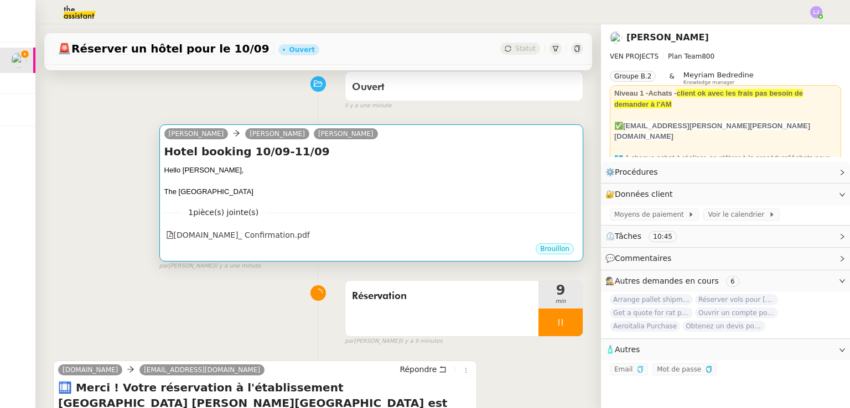
click at [387, 182] on div at bounding box center [371, 181] width 414 height 11
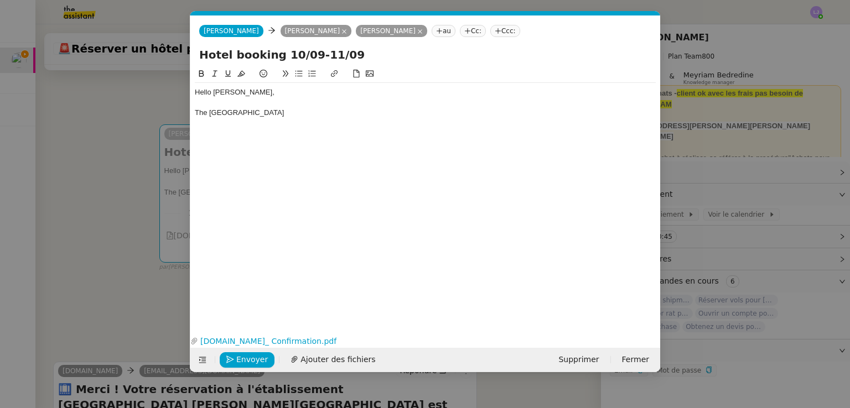
scroll to position [0, 23]
click at [246, 112] on div "The [GEOGRAPHIC_DATA]" at bounding box center [425, 113] width 461 height 10
click at [332, 73] on icon at bounding box center [334, 74] width 8 height 8
paste input "[URL][DOMAIN_NAME]"
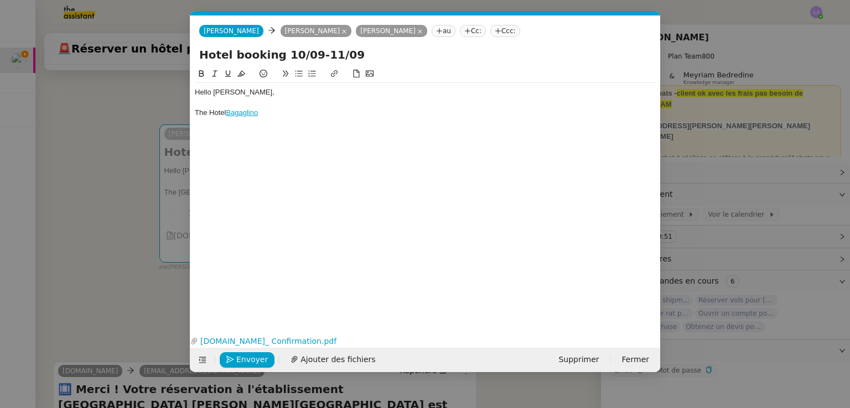
scroll to position [0, 0]
drag, startPoint x: 266, startPoint y: 118, endPoint x: 209, endPoint y: 112, distance: 56.8
click at [209, 112] on div "Hello [PERSON_NAME], The [GEOGRAPHIC_DATA]" at bounding box center [425, 102] width 461 height 39
click at [334, 72] on icon at bounding box center [334, 73] width 7 height 7
paste input "[URL][DOMAIN_NAME]"
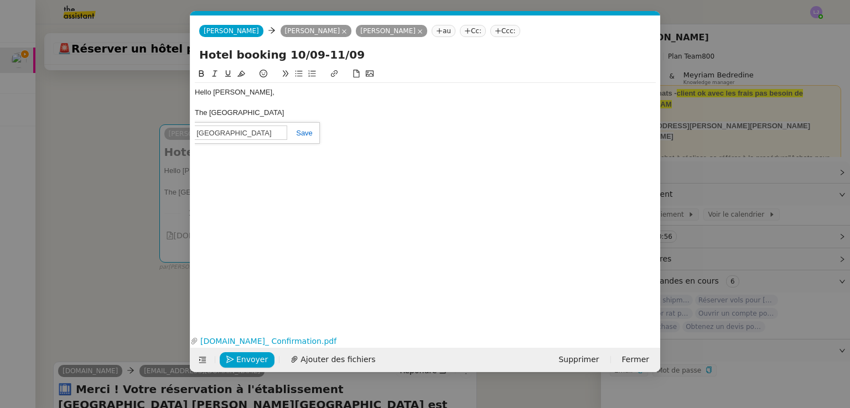
type input "[URL][DOMAIN_NAME]"
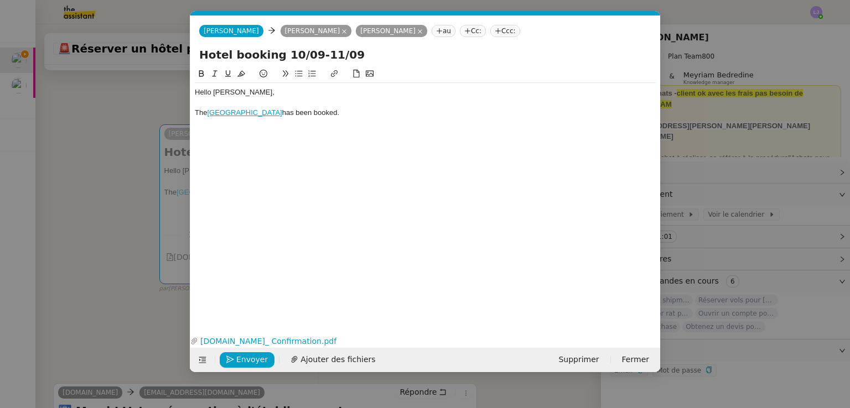
click at [126, 114] on nz-modal-container "Service TA - VOYAGE - PROPOSITION GLOBALE A utiliser dans le cadre de propositi…" at bounding box center [425, 204] width 850 height 408
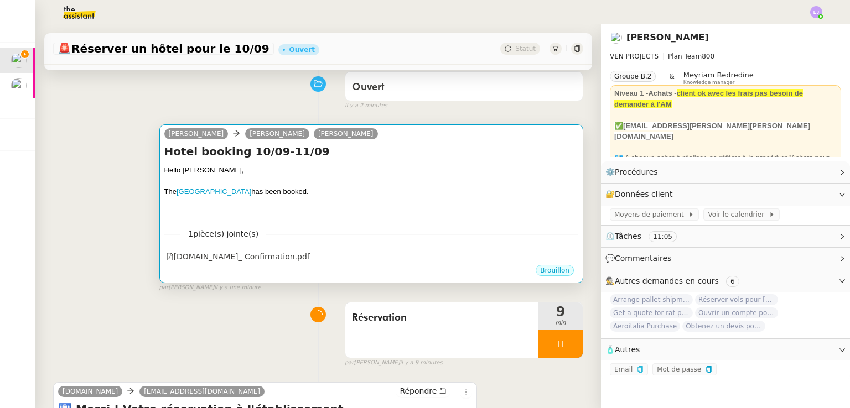
click at [328, 198] on div "The [GEOGRAPHIC_DATA] has been booked." at bounding box center [371, 191] width 414 height 11
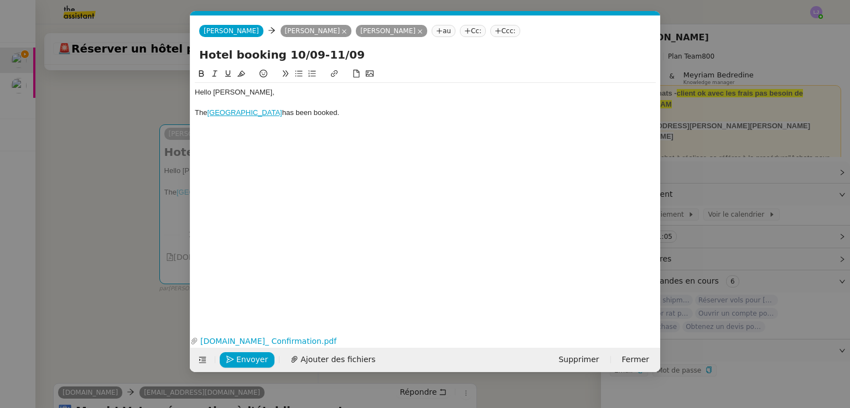
scroll to position [0, 23]
click at [222, 131] on div "Hello [PERSON_NAME], The [GEOGRAPHIC_DATA] has been booked." at bounding box center [425, 108] width 461 height 50
click at [343, 110] on div "The [GEOGRAPHIC_DATA] has been booked." at bounding box center [425, 113] width 461 height 10
click at [375, 138] on div "The option to pre-pay online was unavailable." at bounding box center [425, 133] width 461 height 10
click at [305, 115] on div "The [GEOGRAPHIC_DATA] has been booked for [DATE] to the 11/09." at bounding box center [425, 113] width 461 height 10
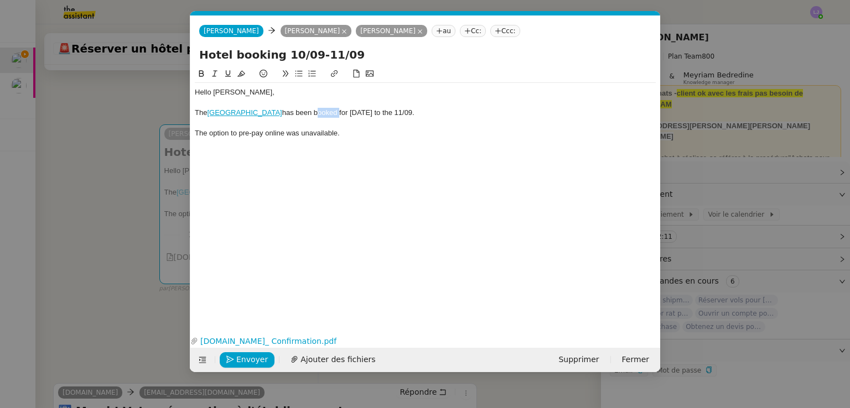
click at [305, 115] on div "The [GEOGRAPHIC_DATA] has been booked for [DATE] to the 11/09." at bounding box center [425, 113] width 461 height 10
click at [206, 112] on div "The [GEOGRAPHIC_DATA] has been confirmed for [DATE] to the 11/09." at bounding box center [425, 113] width 461 height 10
click at [381, 112] on div "The booking of the [GEOGRAPHIC_DATA] has been confirmed for [DATE] to the 11/09." at bounding box center [425, 113] width 461 height 10
click at [424, 113] on div "The booking of the [GEOGRAPHIC_DATA] has been confirmed for a check-in [DATE] t…" at bounding box center [425, 113] width 461 height 10
click at [424, 111] on div "The booking of the [GEOGRAPHIC_DATA] has been confirmed for a check-in [DATE], …" at bounding box center [425, 113] width 461 height 10
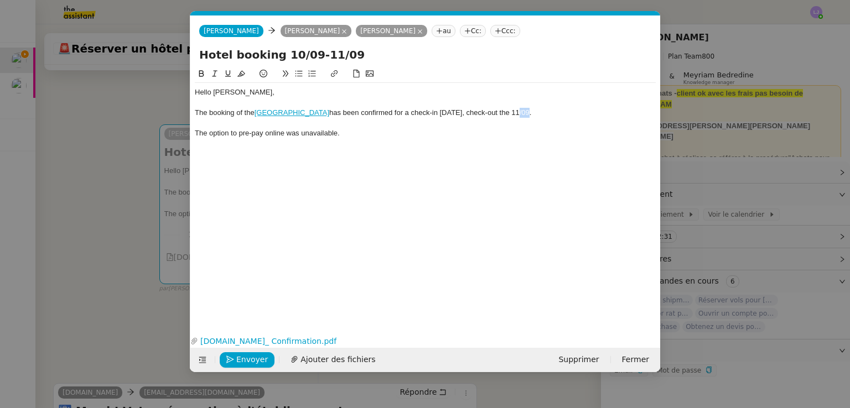
click at [424, 111] on div "The booking of the [GEOGRAPHIC_DATA] has been confirmed for a check-in [DATE], …" at bounding box center [425, 113] width 461 height 10
click at [198, 133] on div "The option to pre-pay online was unavailable." at bounding box center [425, 133] width 461 height 10
click at [397, 133] on div "Unfortunately, the option to pre-pay online was unavailable." at bounding box center [425, 133] width 461 height 10
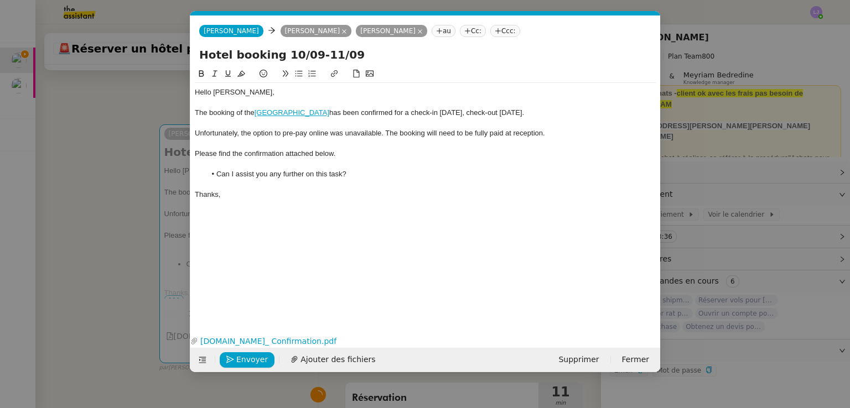
click at [91, 173] on nz-modal-container "Service TA - VOYAGE - PROPOSITION GLOBALE A utiliser dans le cadre de propositi…" at bounding box center [425, 204] width 850 height 408
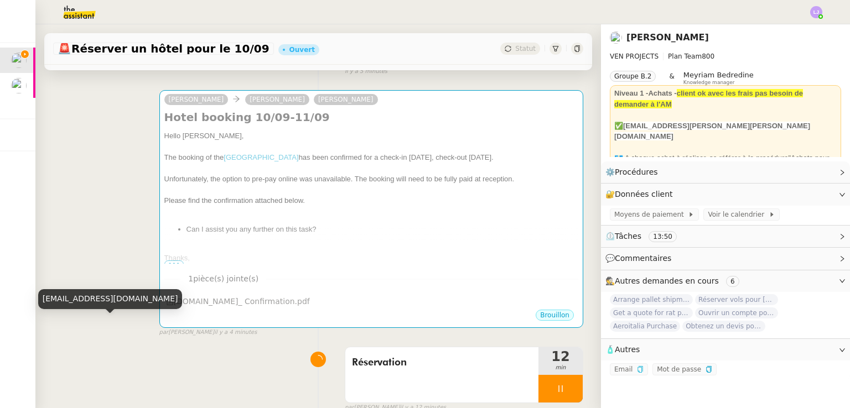
scroll to position [122, 0]
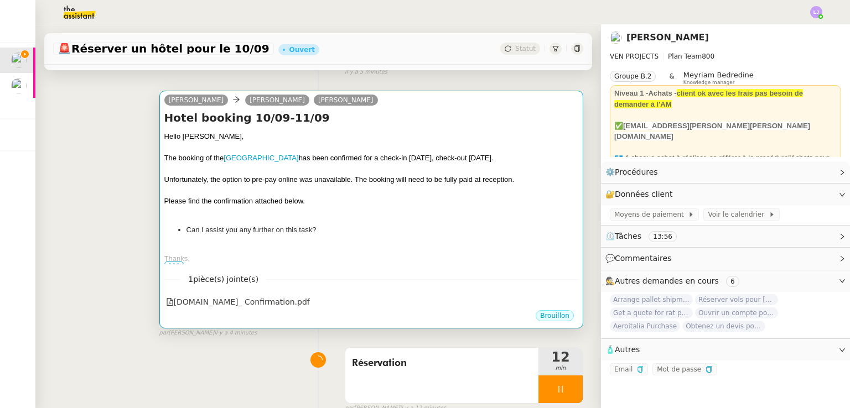
click at [313, 207] on div "Please find the confirmation attached below." at bounding box center [371, 201] width 414 height 11
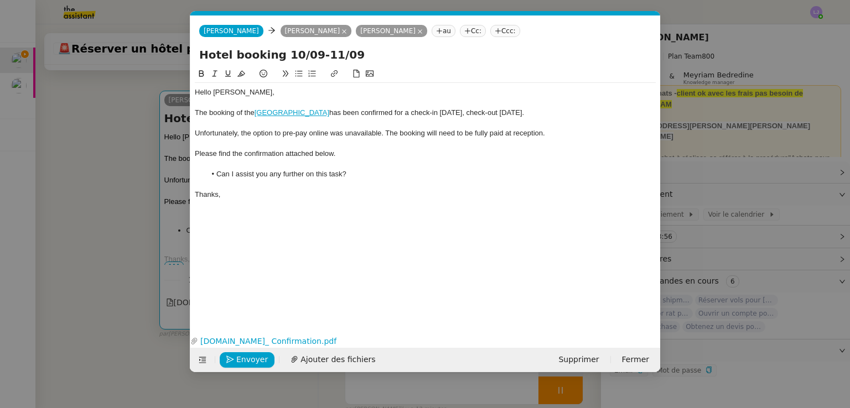
scroll to position [0, 23]
click at [424, 113] on div "The booking of the [GEOGRAPHIC_DATA] has been confirmed for a check-in [DATE], …" at bounding box center [425, 113] width 461 height 10
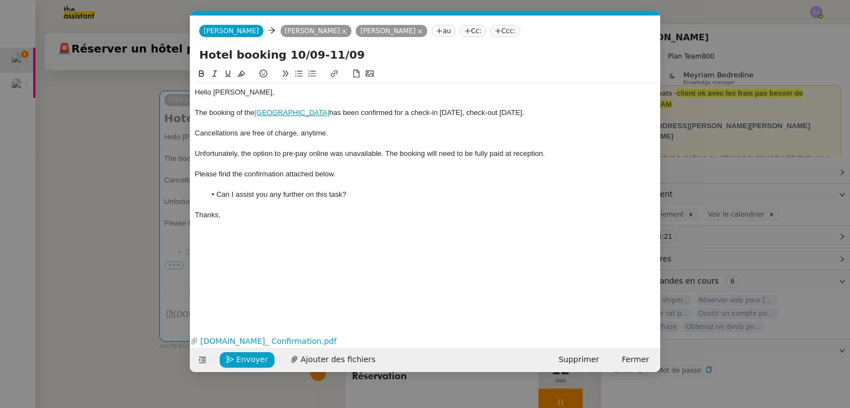
click at [424, 155] on div "Unfortunately, the option to pre-pay online was unavailable. The booking will n…" at bounding box center [425, 154] width 461 height 10
click at [424, 155] on div "Unfortunately, the option to pre-pay online was unavailable. The booking will t…" at bounding box center [425, 154] width 461 height 10
click at [424, 152] on div "Unfortunately, the option to pre-pay online was unavailable. The booking will t…" at bounding box center [425, 154] width 461 height 10
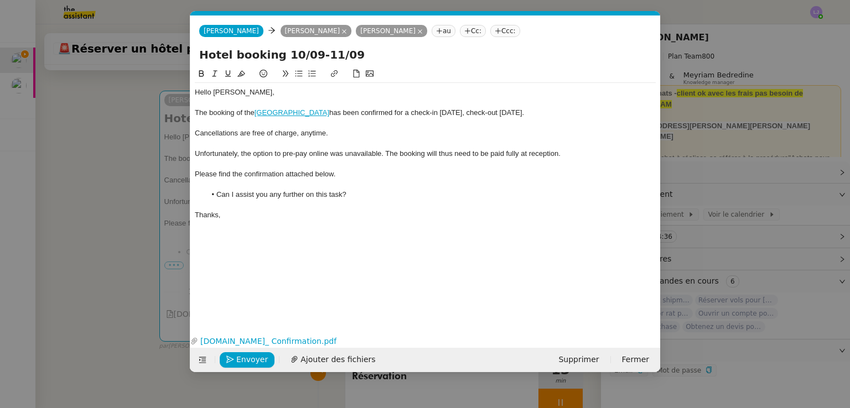
click at [424, 154] on div "Unfortunately, the option to pre-pay online was unavailable. The booking will t…" at bounding box center [425, 154] width 461 height 10
click at [424, 152] on div "Unfortunately, the option to pre-pay online was unavailable. The booking will t…" at bounding box center [425, 154] width 461 height 10
click at [240, 354] on span "Envoyer" at bounding box center [252, 360] width 32 height 13
click at [240, 354] on span "Confirmer l'envoi" at bounding box center [269, 360] width 66 height 13
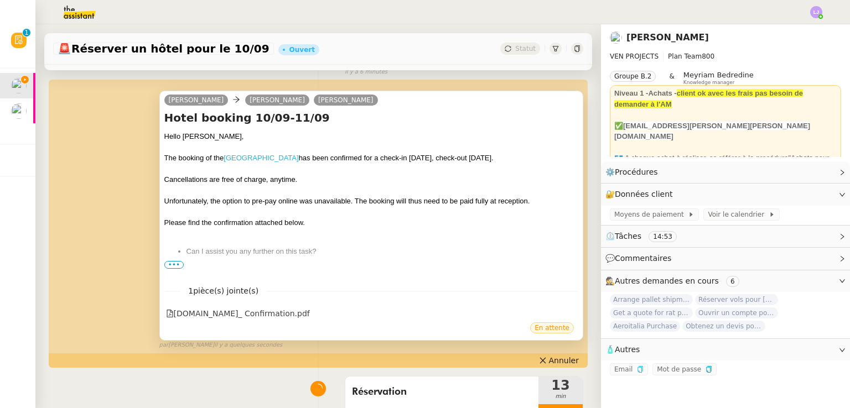
click at [258, 159] on link "[GEOGRAPHIC_DATA]" at bounding box center [261, 158] width 75 height 8
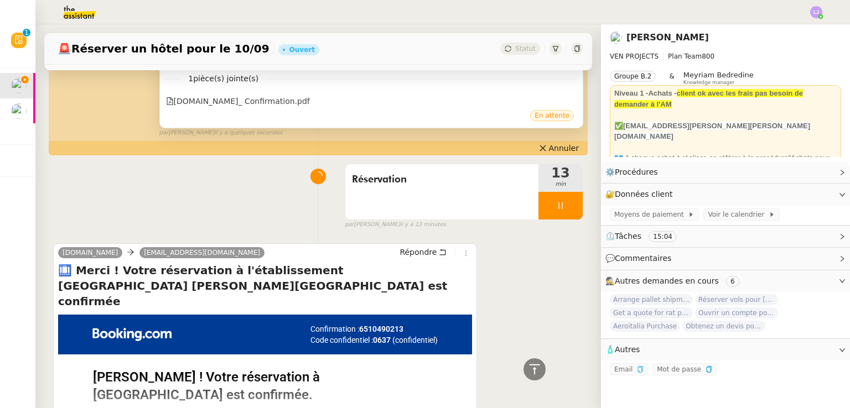
scroll to position [335, 0]
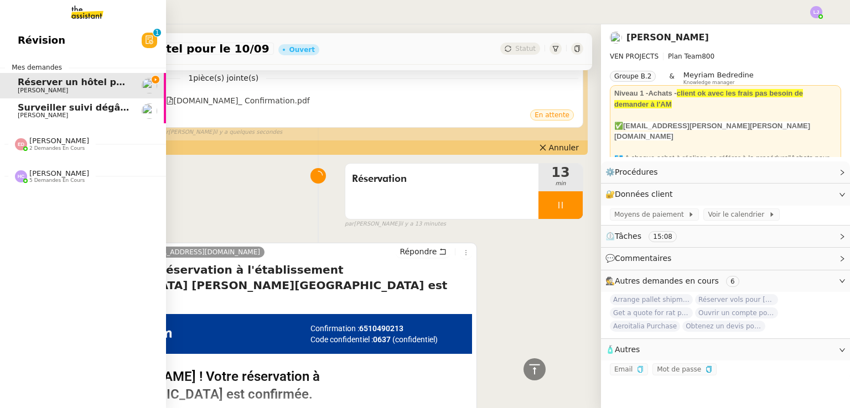
click at [28, 116] on span "[PERSON_NAME]" at bounding box center [43, 115] width 50 height 7
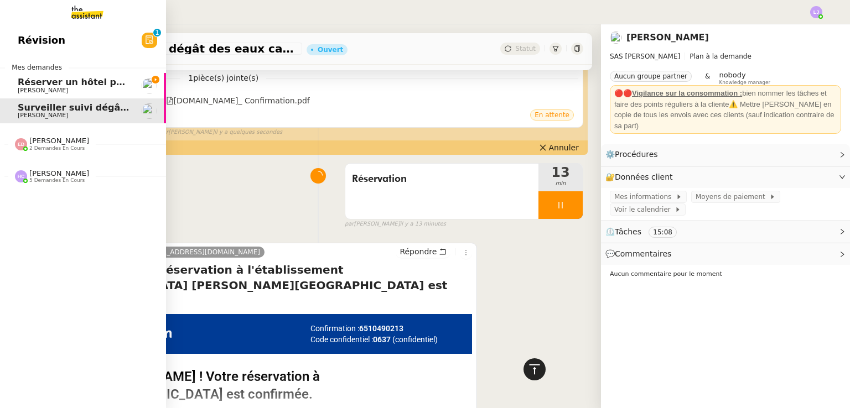
click at [424, 368] on icon at bounding box center [534, 369] width 13 height 13
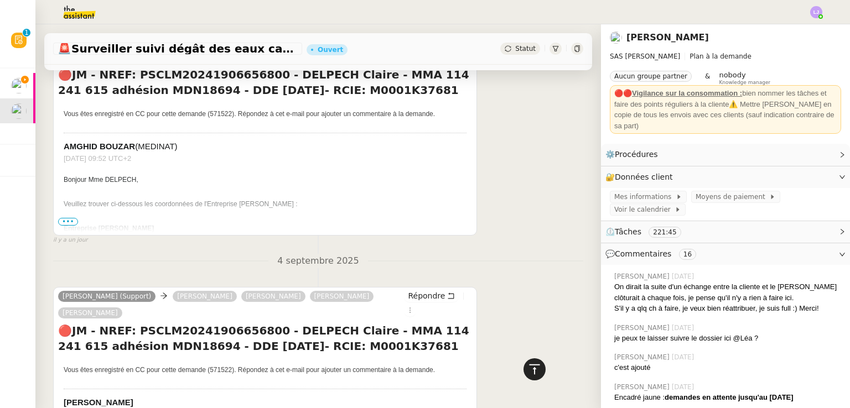
click at [424, 368] on icon at bounding box center [534, 369] width 13 height 13
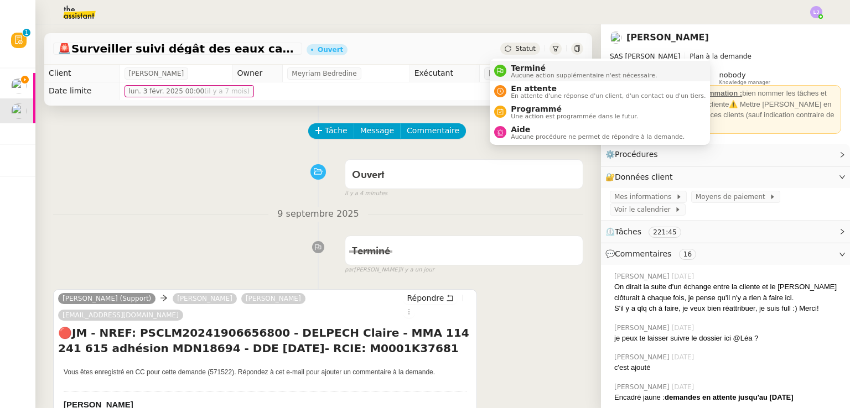
click at [424, 74] on span "Aucune action supplémentaire n'est nécessaire." at bounding box center [584, 75] width 146 height 6
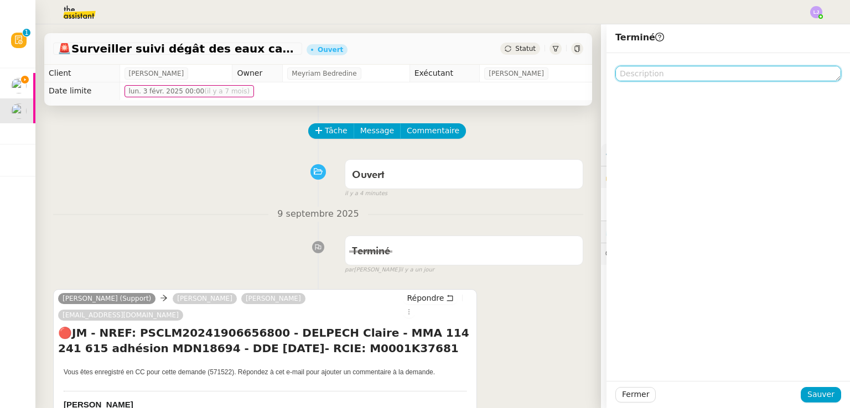
click at [424, 71] on textarea at bounding box center [728, 73] width 226 height 15
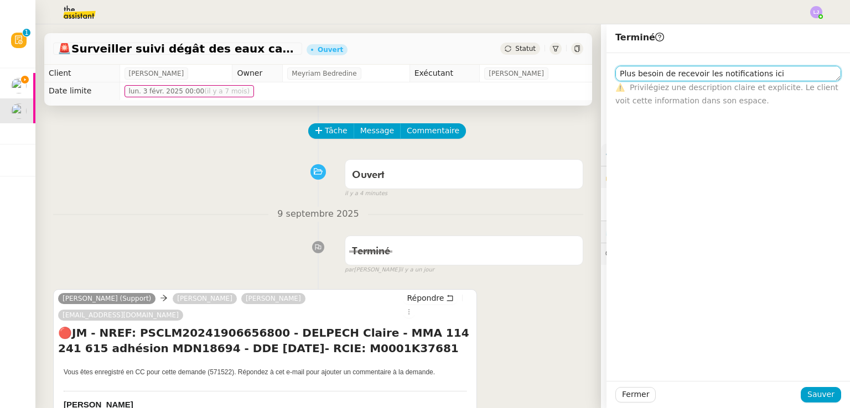
type textarea "Plus besoin de recevoir les notifications ici"
click at [424, 403] on div "Fermer Sauver" at bounding box center [727, 394] width 243 height 27
click at [424, 394] on span "Sauver" at bounding box center [820, 394] width 27 height 13
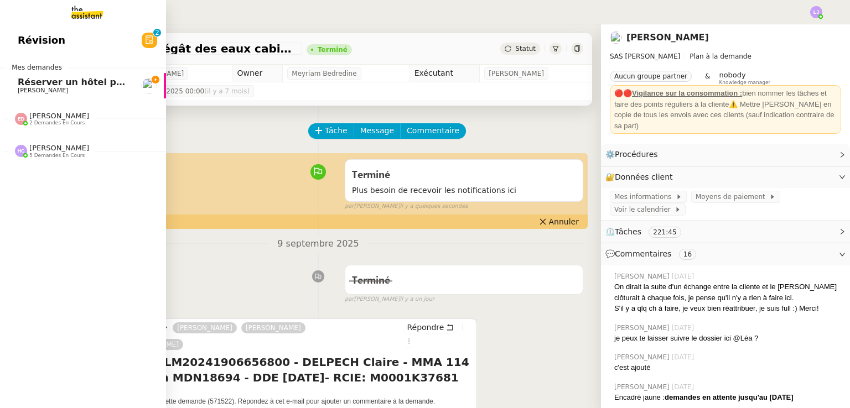
click at [69, 89] on span "[PERSON_NAME]" at bounding box center [74, 90] width 112 height 7
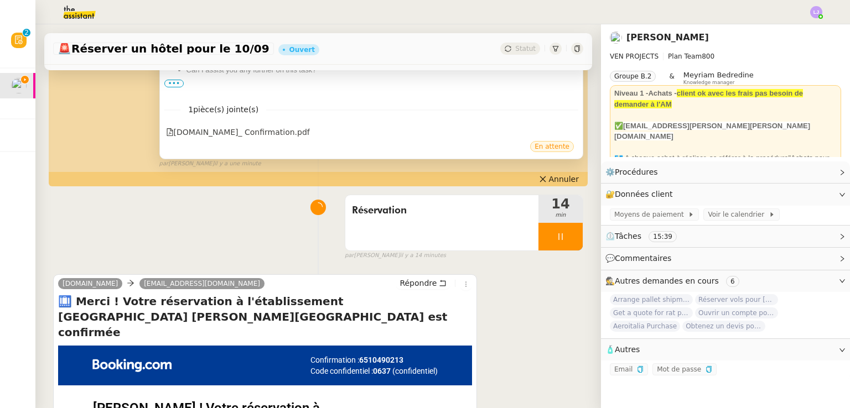
scroll to position [305, 0]
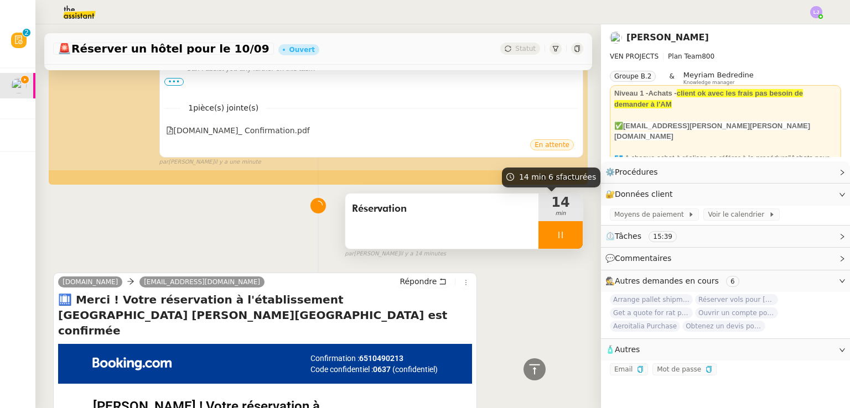
click at [424, 231] on div at bounding box center [560, 235] width 44 height 28
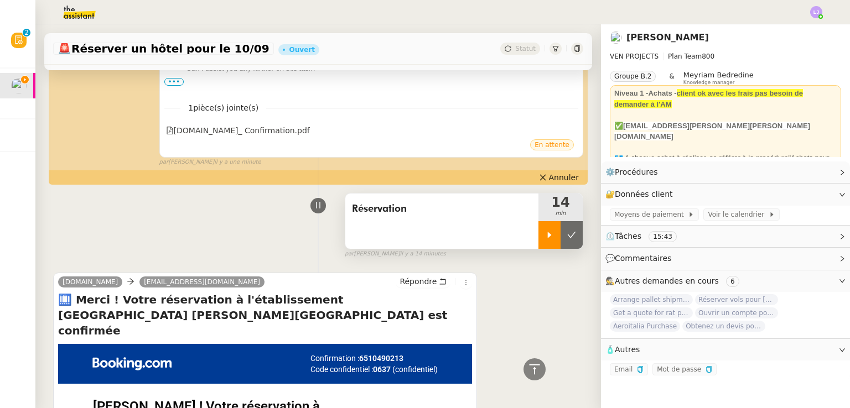
click at [424, 231] on button at bounding box center [571, 235] width 22 height 28
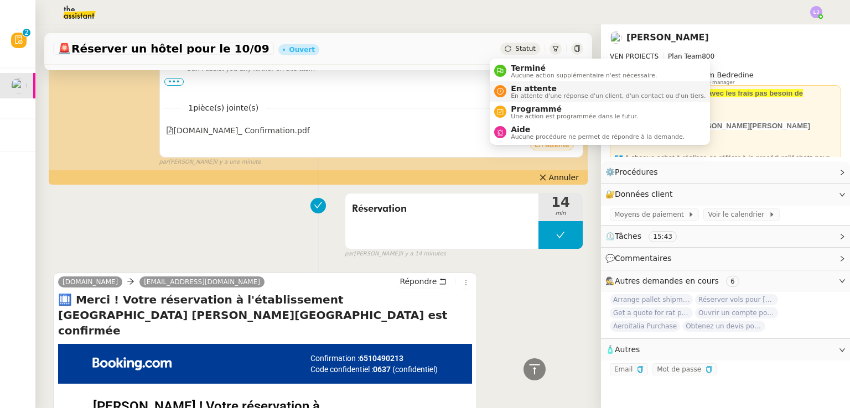
click at [424, 93] on span "En attente d'une réponse d'un client, d'un contact ou d'un tiers." at bounding box center [608, 96] width 195 height 6
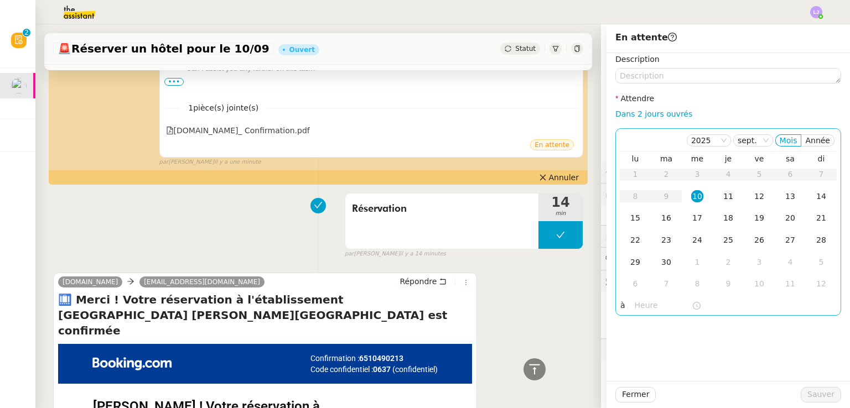
click at [424, 198] on div "11" at bounding box center [728, 196] width 12 height 12
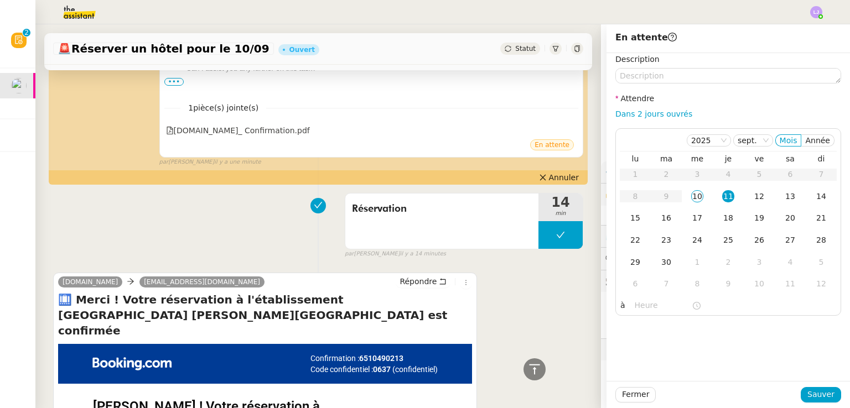
click at [424, 386] on div "Fermer Sauver" at bounding box center [727, 394] width 243 height 27
click at [424, 403] on div "Fermer Sauver" at bounding box center [727, 394] width 243 height 27
click at [424, 401] on button "Sauver" at bounding box center [821, 394] width 40 height 15
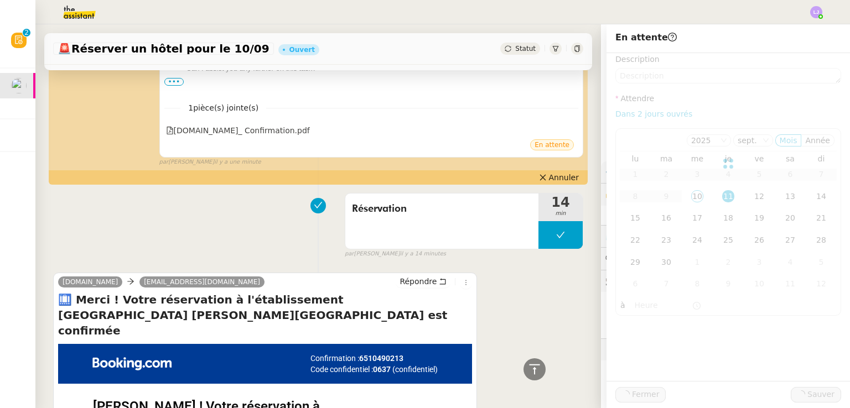
scroll to position [318, 0]
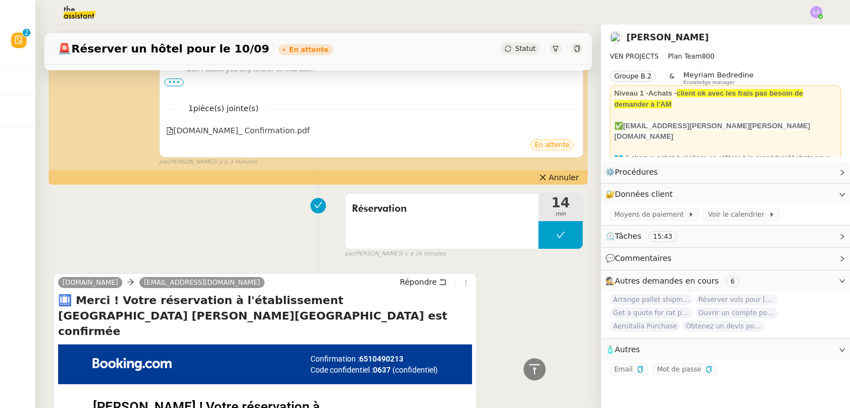
click at [275, 207] on div "Réservation 14 min false par [PERSON_NAME] il y a 16 minutes" at bounding box center [318, 223] width 530 height 71
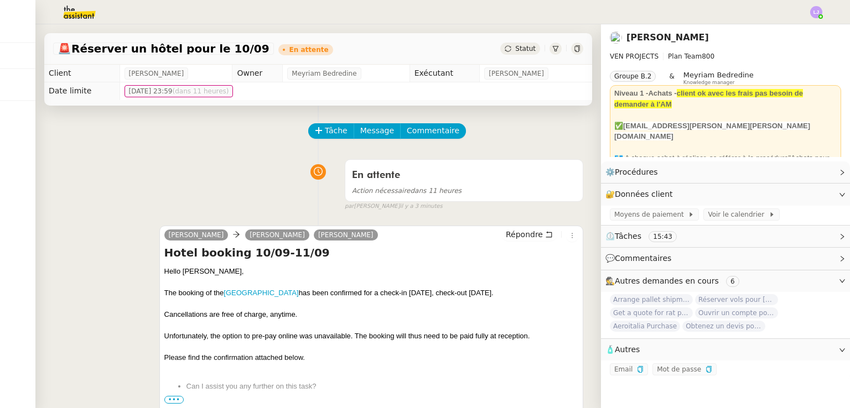
click at [73, 17] on img at bounding box center [71, 12] width 86 height 24
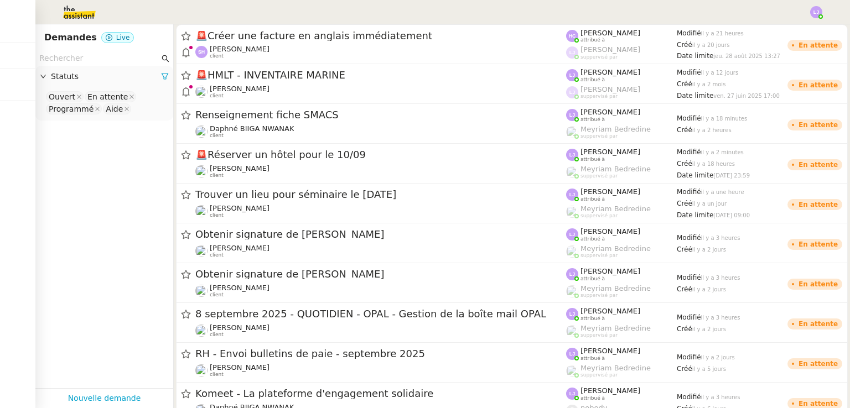
click at [71, 23] on img at bounding box center [71, 12] width 86 height 24
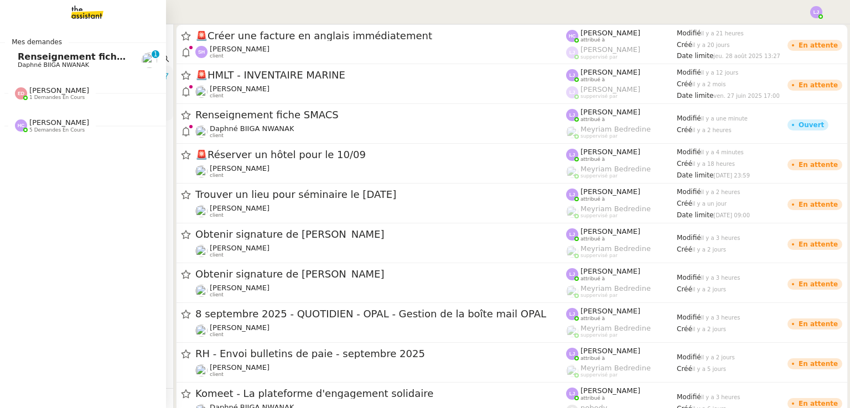
click at [38, 64] on span "Daphné BIIGA NWANAK" at bounding box center [53, 64] width 71 height 7
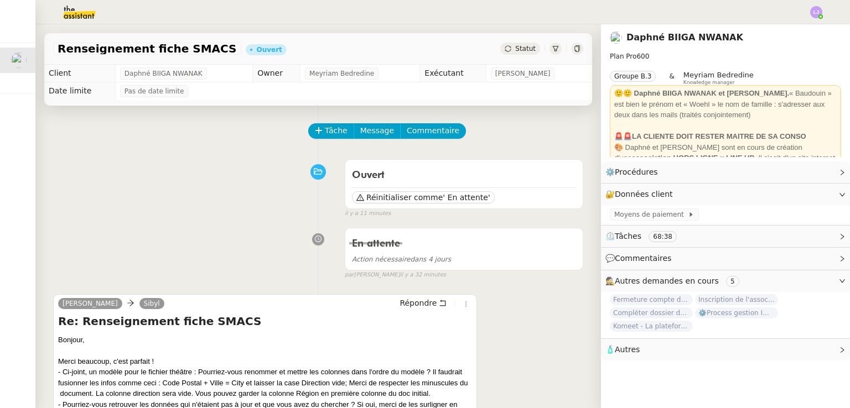
click at [329, 134] on span "Tâche" at bounding box center [336, 130] width 23 height 13
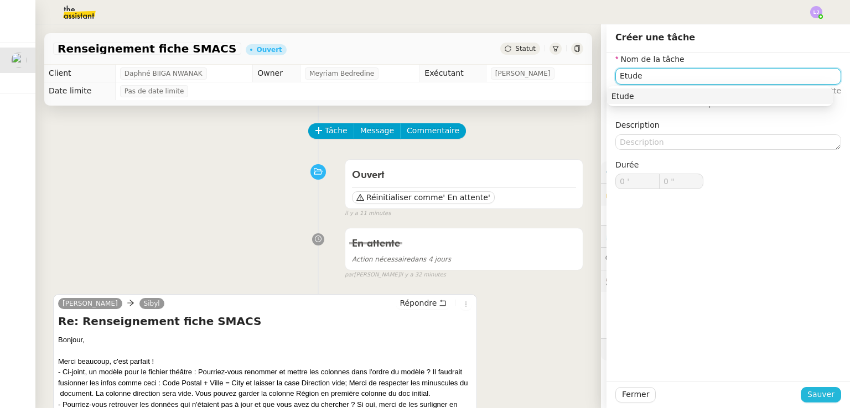
type input "Etude"
click at [424, 398] on span "Sauver" at bounding box center [820, 394] width 27 height 13
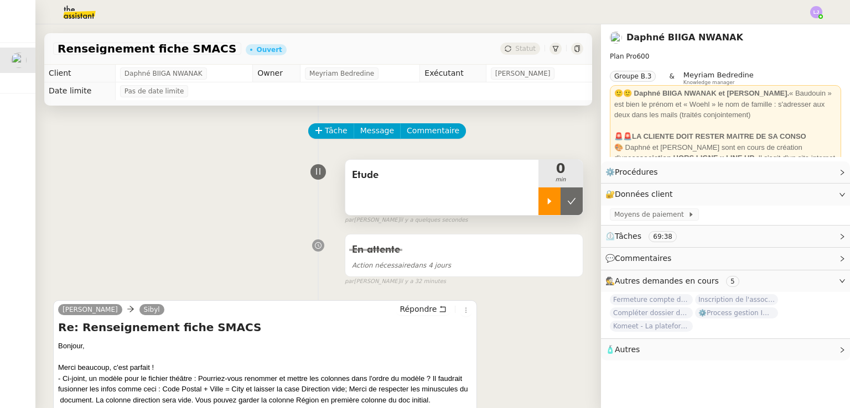
click at [424, 202] on icon at bounding box center [549, 201] width 9 height 9
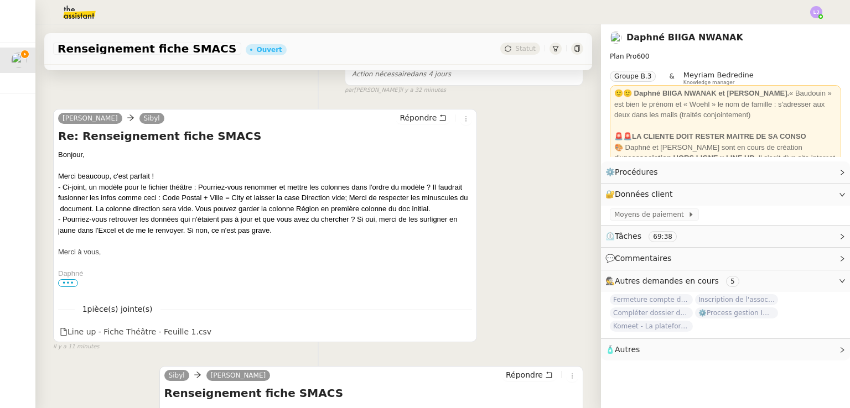
scroll to position [192, 0]
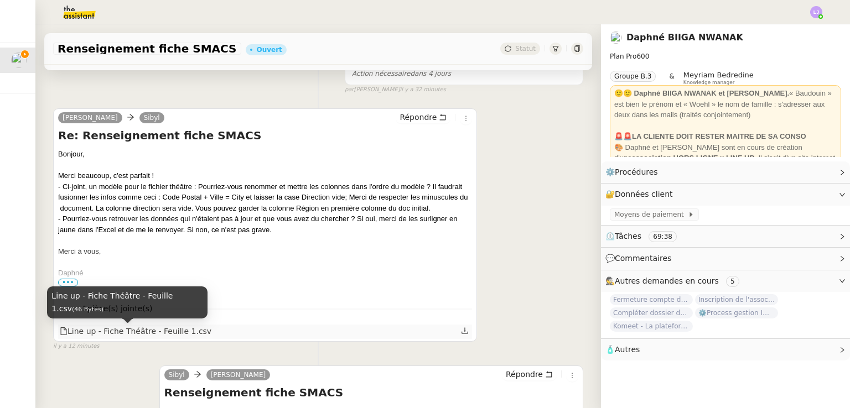
click at [122, 336] on div "Line up - Fiche Théâtre - Feuille 1.csv" at bounding box center [136, 331] width 152 height 13
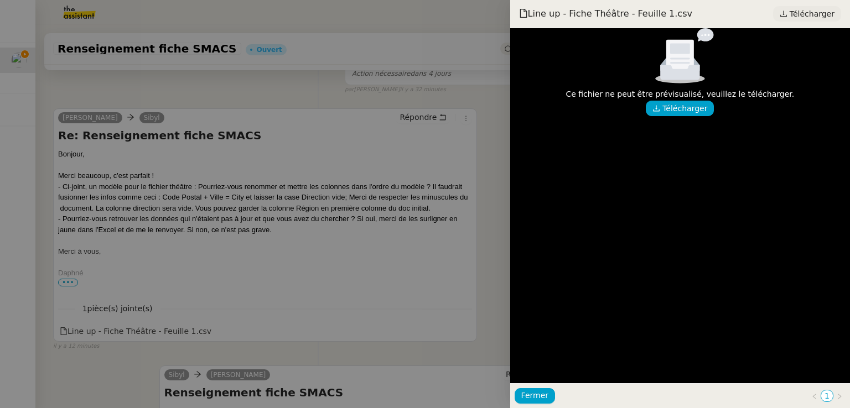
click at [424, 14] on span "Télécharger" at bounding box center [811, 14] width 45 height 14
click at [376, 306] on div at bounding box center [425, 204] width 850 height 408
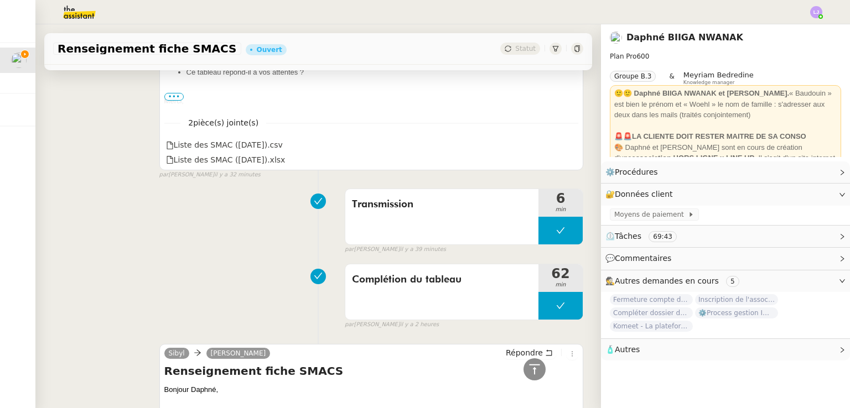
scroll to position [679, 0]
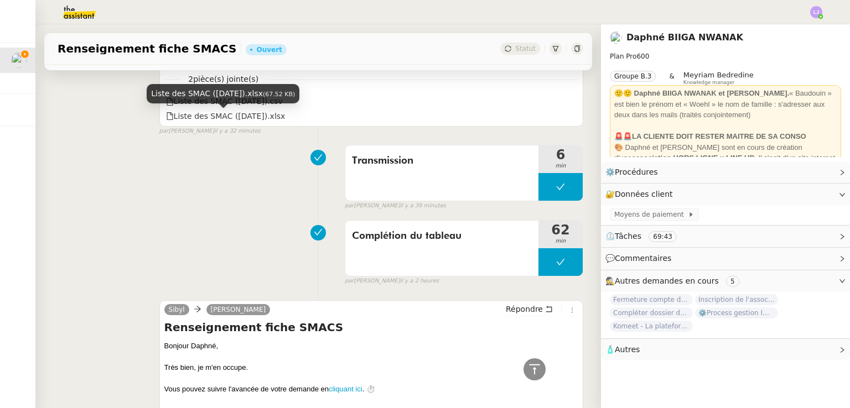
click at [268, 107] on div "Liste des SMAC ([DATE]).xlsx (67.52 KB)" at bounding box center [223, 98] width 153 height 28
click at [136, 178] on div "Transmission 6 min false par [PERSON_NAME] il y a 39 minutes" at bounding box center [318, 175] width 530 height 71
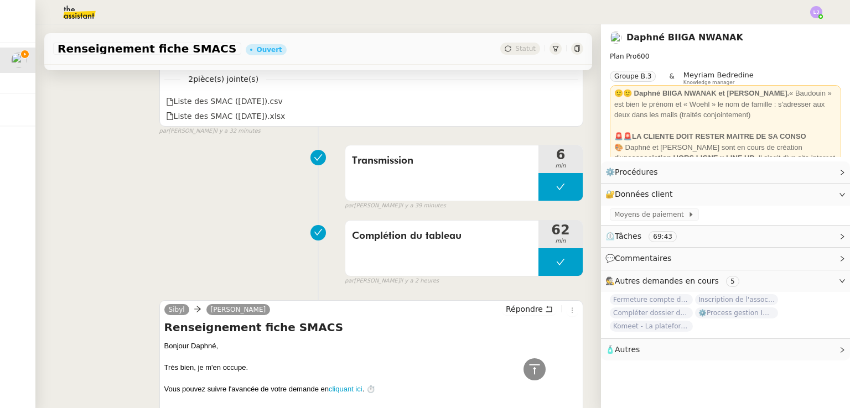
scroll to position [570, 0]
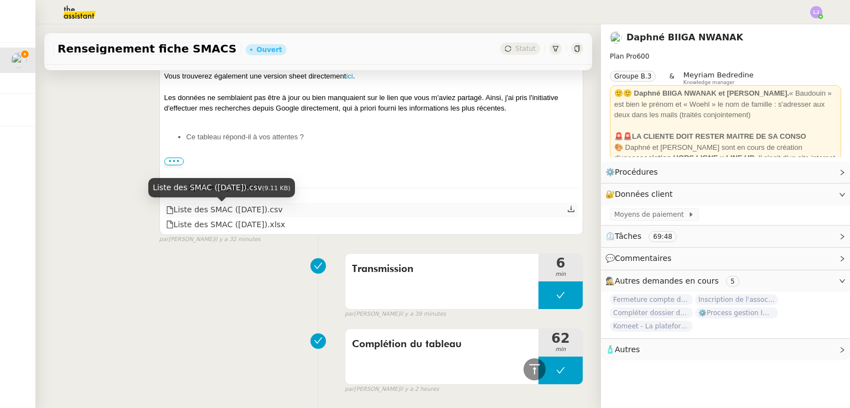
click at [207, 205] on div "Liste des SMAC ([DATE]).csv" at bounding box center [224, 210] width 117 height 13
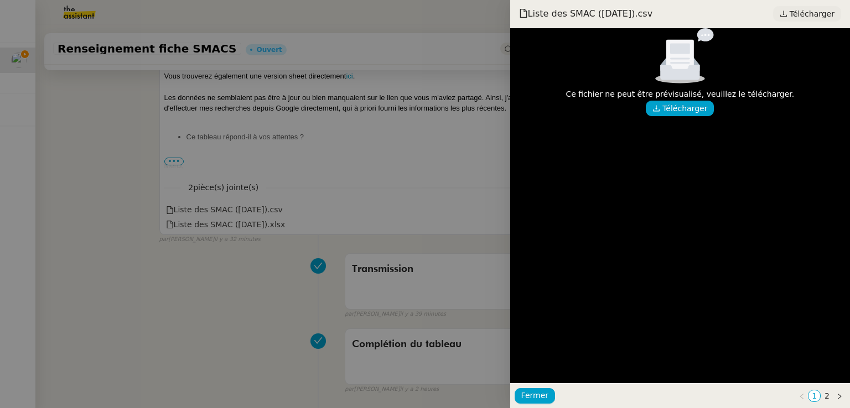
click at [424, 15] on icon at bounding box center [784, 14] width 8 height 8
click at [214, 277] on div at bounding box center [425, 204] width 850 height 408
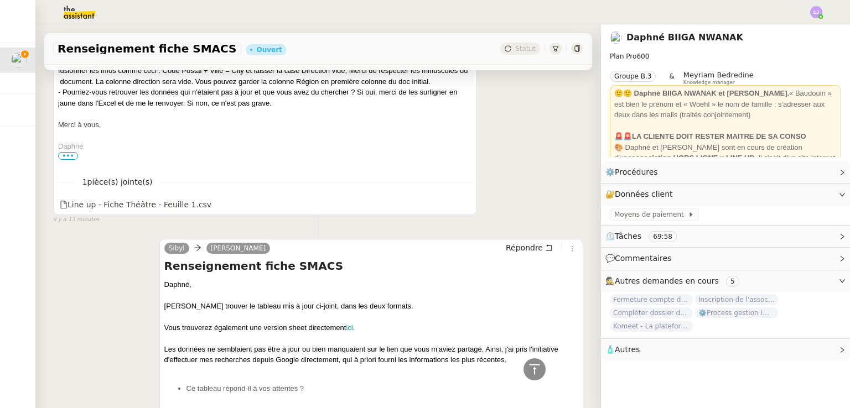
scroll to position [243, 0]
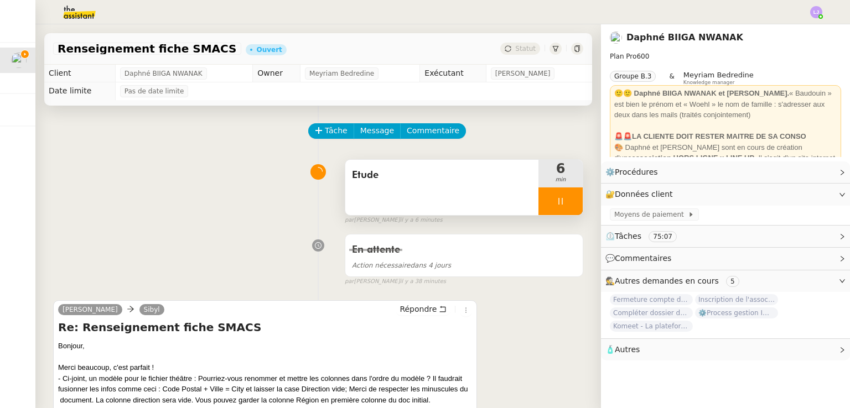
click at [565, 214] on div at bounding box center [560, 202] width 44 height 28
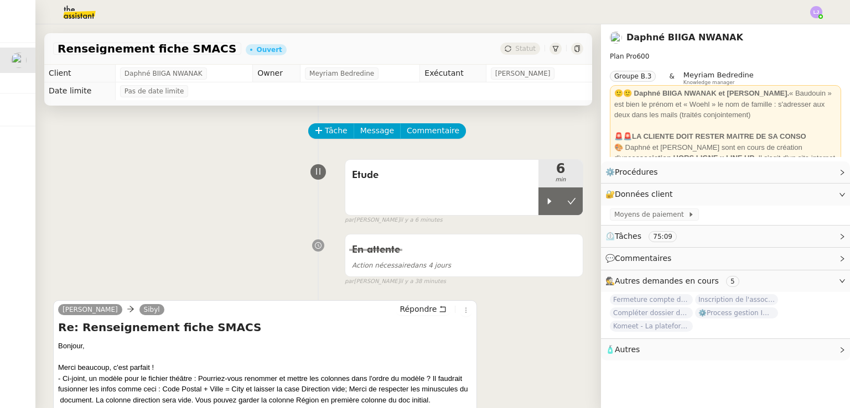
click at [264, 241] on div "En attente Action nécessaire dans 4 jours false par [PERSON_NAME] il y a 38 min…" at bounding box center [318, 257] width 530 height 57
click at [545, 204] on icon at bounding box center [549, 201] width 9 height 9
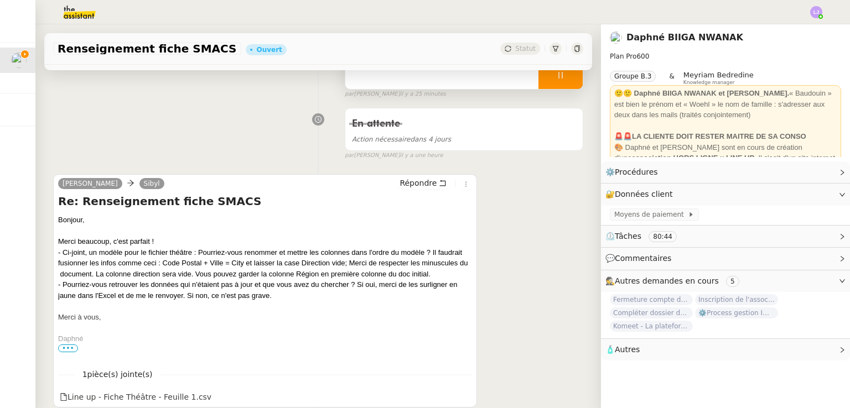
scroll to position [128, 0]
click at [416, 185] on span "Répondre" at bounding box center [417, 181] width 37 height 11
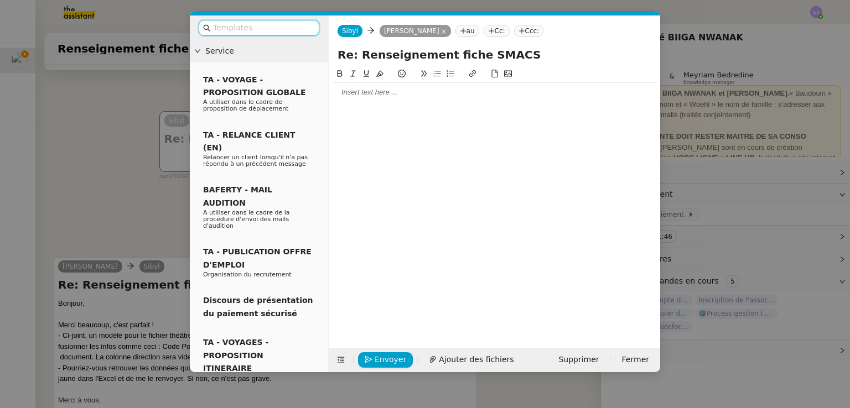
click at [143, 149] on nz-modal-container "Service TA - VOYAGE - PROPOSITION GLOBALE A utiliser dans le cadre de propositi…" at bounding box center [425, 204] width 850 height 408
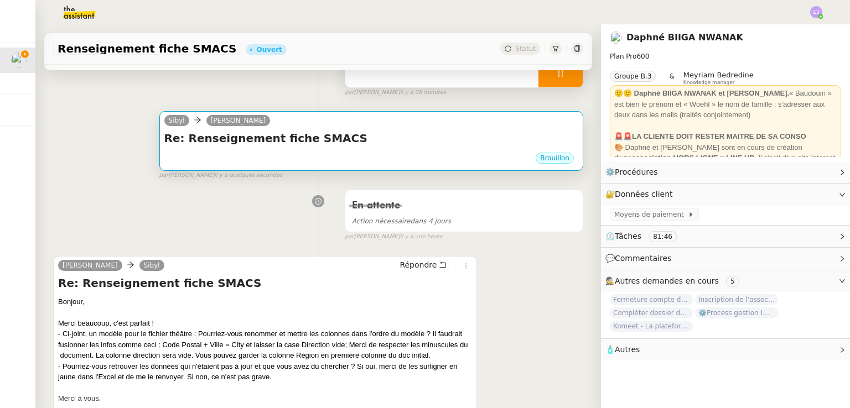
click at [315, 148] on div "Re: Renseignement fiche SMACS •••" at bounding box center [371, 141] width 414 height 21
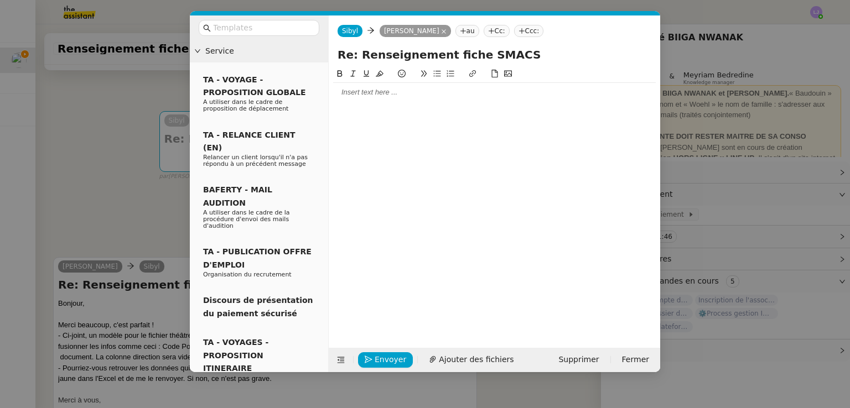
click at [374, 104] on div at bounding box center [494, 198] width 323 height 263
click at [370, 92] on div at bounding box center [494, 92] width 323 height 10
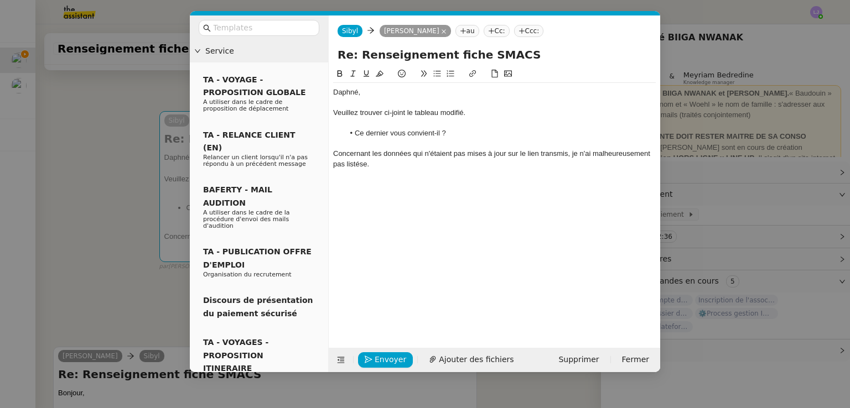
click at [582, 153] on div "Concernant les données qui n'étaient pas mises à jour sur le lien transmis, je …" at bounding box center [494, 159] width 323 height 20
click at [450, 169] on div "Concernant les données qui n'étaient pas mises à jour sur le lien transmis, je …" at bounding box center [494, 159] width 323 height 20
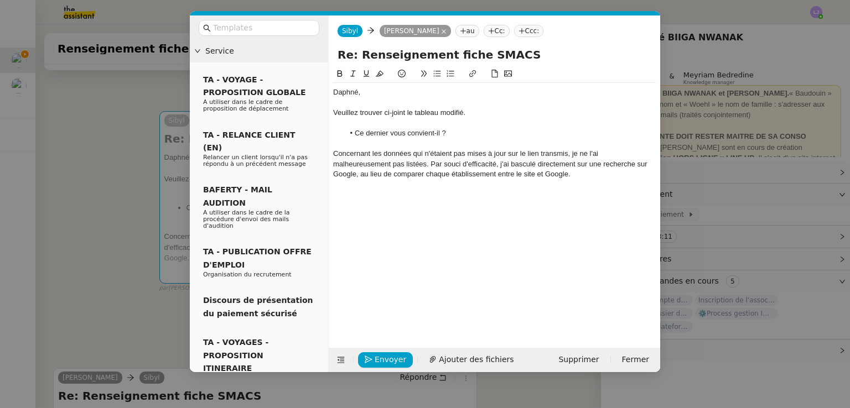
click at [427, 172] on div "Concernant les données qui n'étaient pas mises à jour sur le lien transmis, je …" at bounding box center [494, 164] width 323 height 30
click at [651, 177] on div "Concernant les données qui n'étaient pas mises à jour sur le lien transmis, je …" at bounding box center [494, 164] width 323 height 30
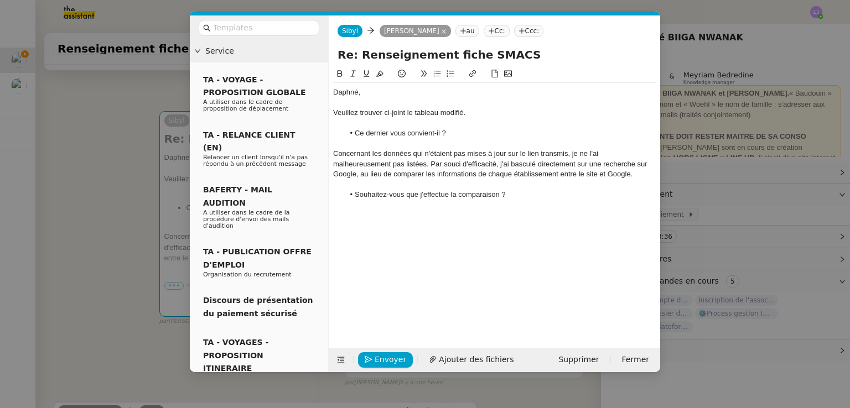
click at [706, 210] on nz-modal-container "Service TA - VOYAGE - PROPOSITION GLOBALE A utiliser dans le cadre de propositi…" at bounding box center [425, 204] width 850 height 408
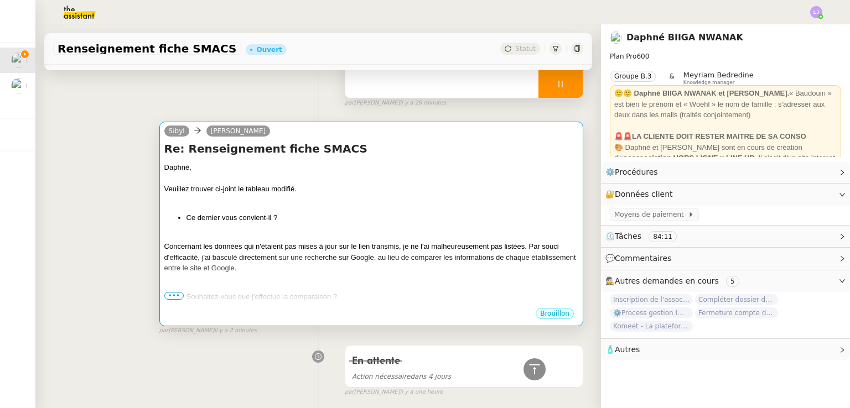
scroll to position [84, 0]
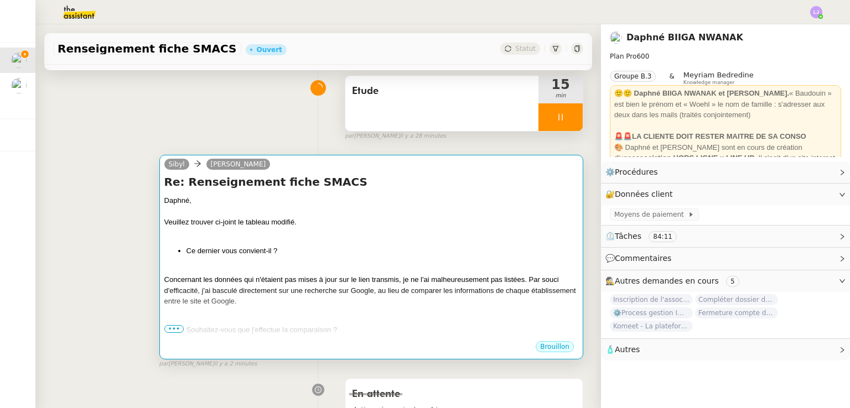
click at [405, 247] on li "Ce dernier vous convient-il ?" at bounding box center [382, 251] width 392 height 11
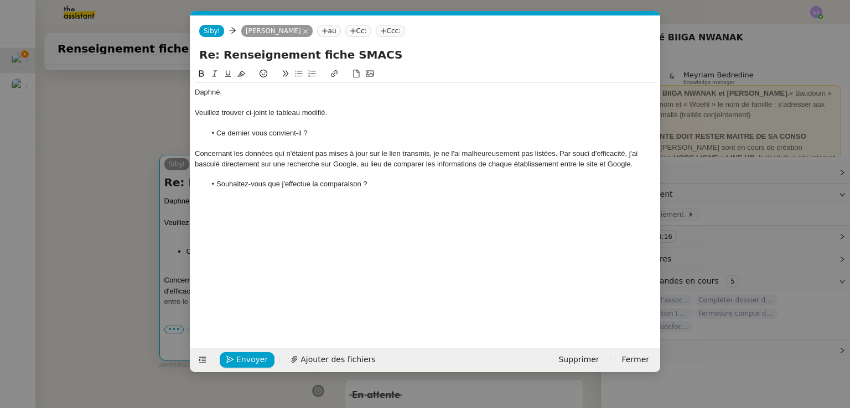
scroll to position [0, 23]
click at [348, 186] on li "Souhaitez-vous que j'effectue la comparaison ?" at bounding box center [431, 184] width 450 height 10
click at [318, 162] on div "Concernant les données qui n'étaient pas mises à jour sur le lien transmis, je …" at bounding box center [425, 159] width 461 height 20
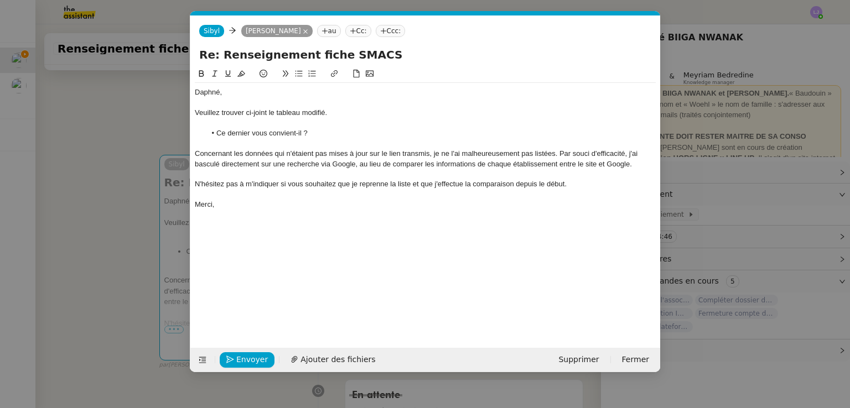
click at [356, 163] on div "Concernant les données qui n'étaient pas mises à jour sur le lien transmis, je …" at bounding box center [425, 159] width 461 height 20
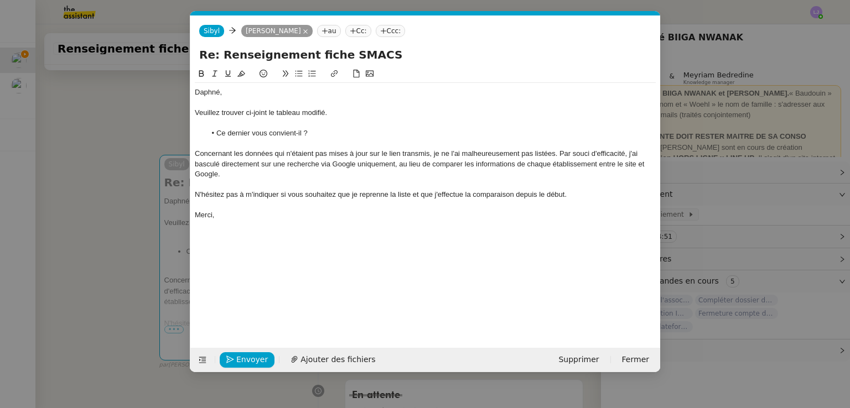
click at [413, 164] on div "Concernant les données qui n'étaient pas mises à jour sur le lien transmis, je …" at bounding box center [425, 164] width 461 height 30
click at [232, 214] on div "Merci," at bounding box center [425, 215] width 461 height 10
click at [308, 355] on span "Ajouter des fichiers" at bounding box center [337, 360] width 75 height 13
click at [306, 348] on div "Envoyer Ajouter des fichiers Supprimer Fermer" at bounding box center [425, 360] width 470 height 24
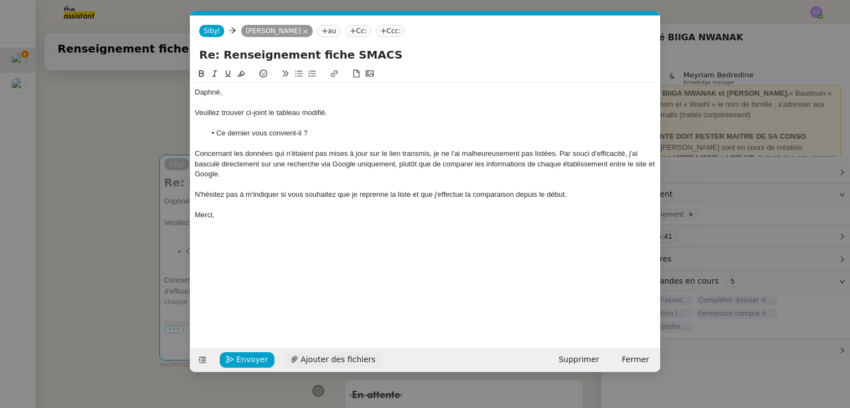
click at [311, 354] on span "Ajouter des fichiers" at bounding box center [337, 360] width 75 height 13
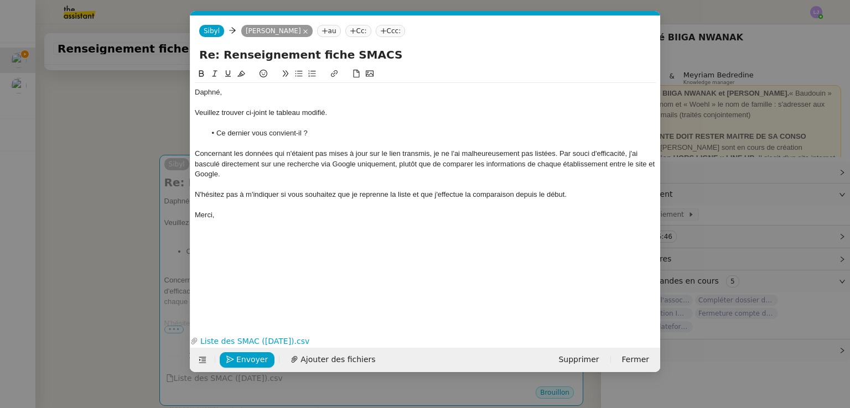
click at [154, 351] on nz-modal-container "Service TA - VOYAGE - PROPOSITION GLOBALE A utiliser dans le cadre de propositi…" at bounding box center [425, 204] width 850 height 408
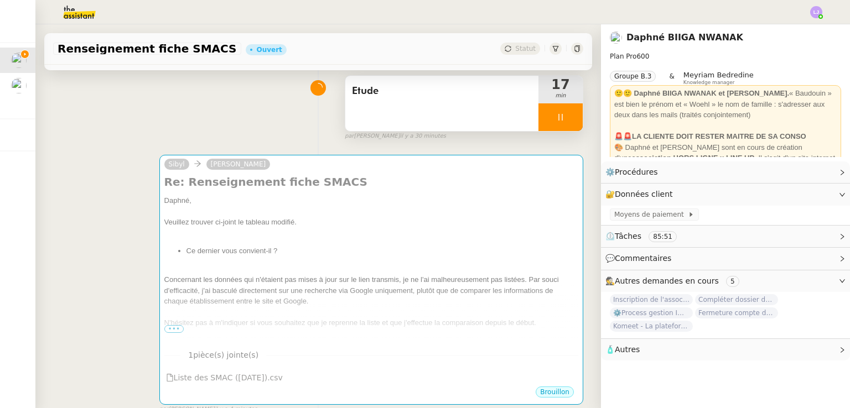
click at [452, 120] on div "Etude" at bounding box center [441, 103] width 193 height 55
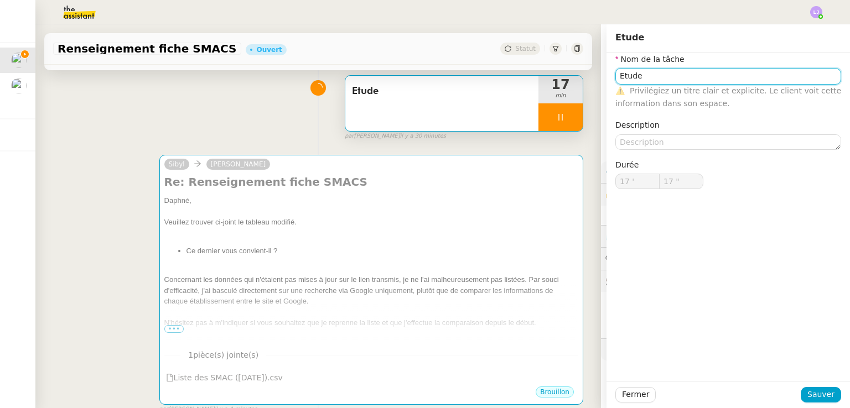
click at [666, 69] on input "Etude" at bounding box center [728, 76] width 226 height 16
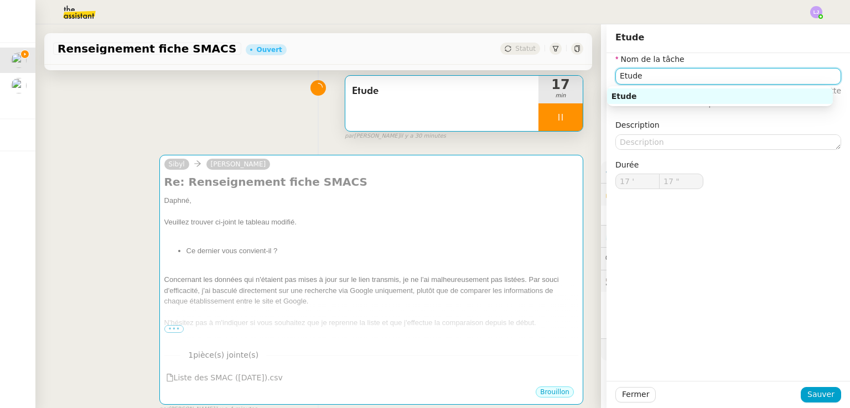
click at [666, 69] on input "Etude" at bounding box center [728, 76] width 226 height 16
type input "18 ""
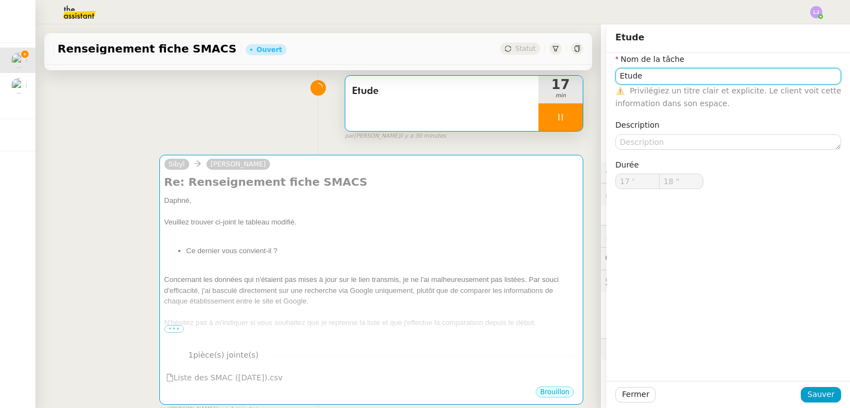
type input "Etuden"
type input "19 ""
type input "Etude, mise"
type input "20 ""
type input "Etude, mise à jour"
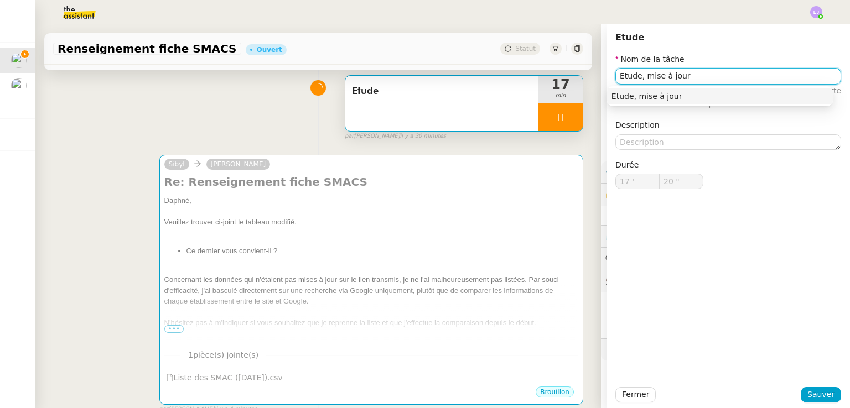
type input "21 ""
type input "Etude, mise à jour du table"
type input "22 ""
type input "Etude, mise à jour du tableau et"
type input "23 ""
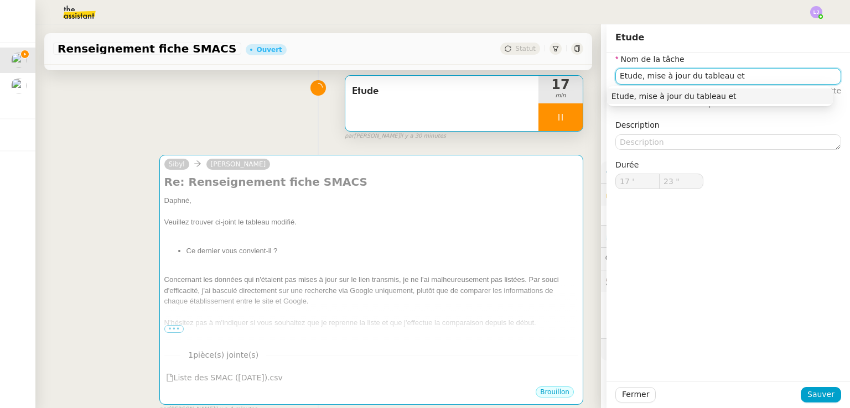
type input "Etude, mise à jour du tableau et t"
type input "24 ""
type input "Etude, mise à jour du tableau et transm"
type input "25 ""
type input "Etude, mise à jour du tableau et transmisison"
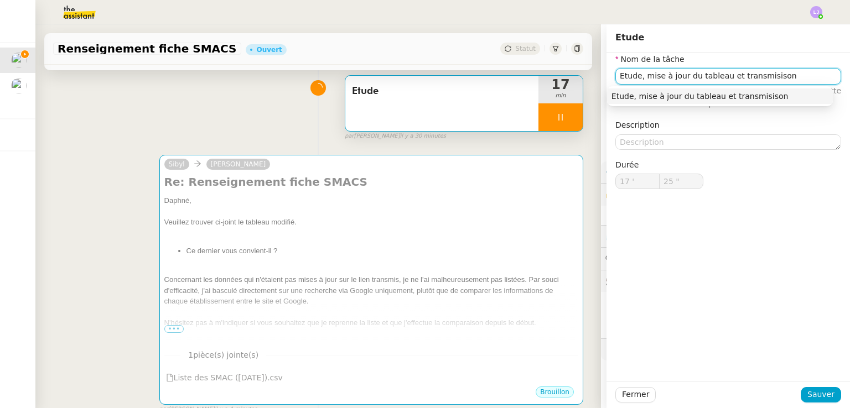
type input "26 ""
type input "Etude, mise à jour du tableau et transmisison"
type input "27 ""
click at [807, 401] on span "Sauver" at bounding box center [820, 394] width 27 height 13
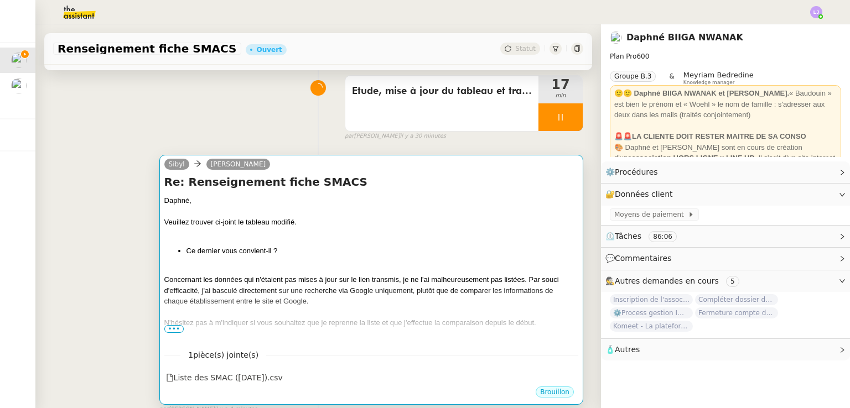
click at [493, 226] on div "Veuillez trouver ci-joint le tableau modifié." at bounding box center [371, 222] width 414 height 11
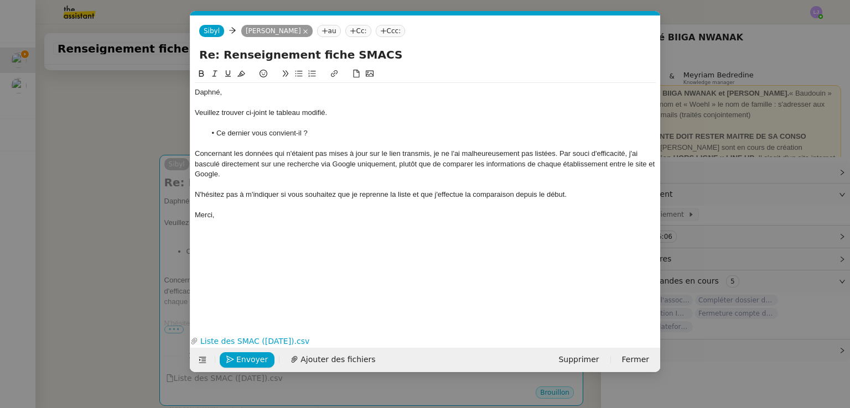
scroll to position [0, 23]
click at [256, 354] on span "Envoyer" at bounding box center [252, 360] width 32 height 13
click at [256, 354] on span "Confirmer l'envoi" at bounding box center [269, 360] width 66 height 13
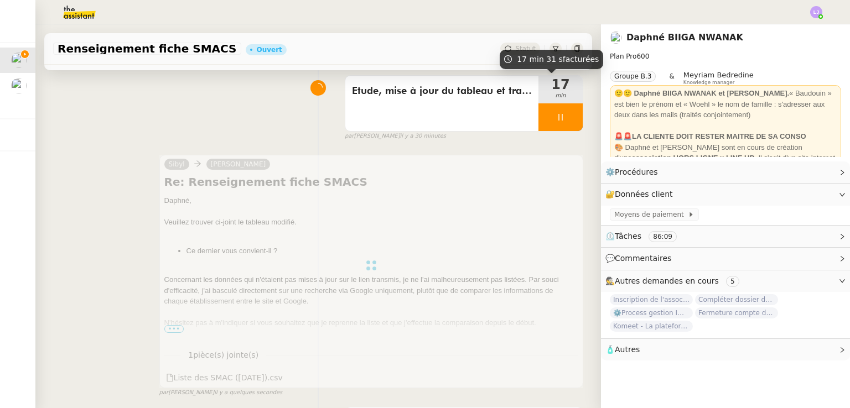
click at [555, 112] on div at bounding box center [560, 117] width 44 height 28
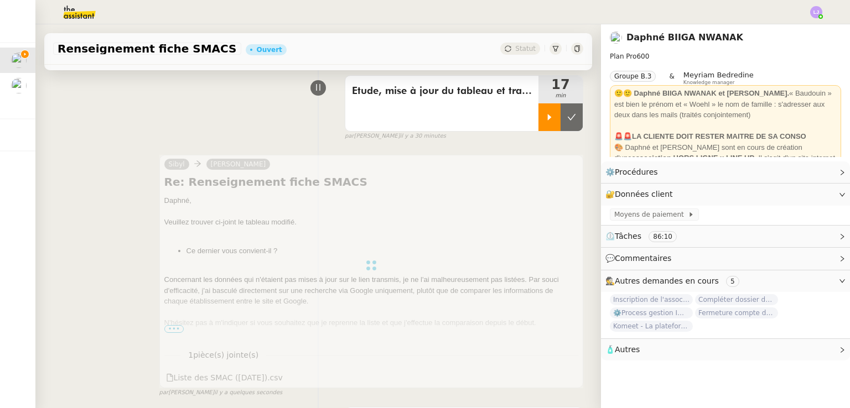
click at [560, 112] on button at bounding box center [571, 117] width 22 height 28
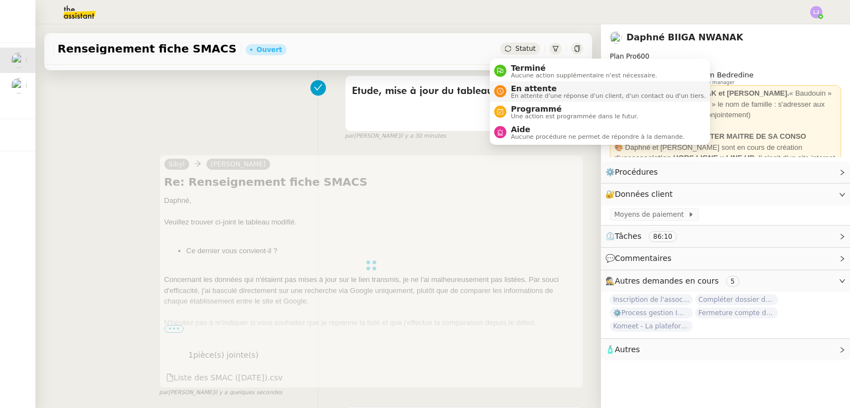
click at [532, 93] on span "En attente d'une réponse d'un client, d'un contact ou d'un tiers." at bounding box center [608, 96] width 195 height 6
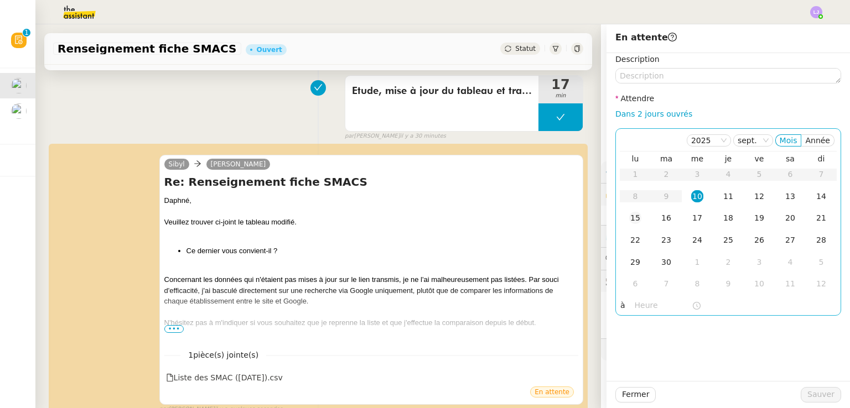
click at [632, 217] on div "15" at bounding box center [635, 218] width 12 height 12
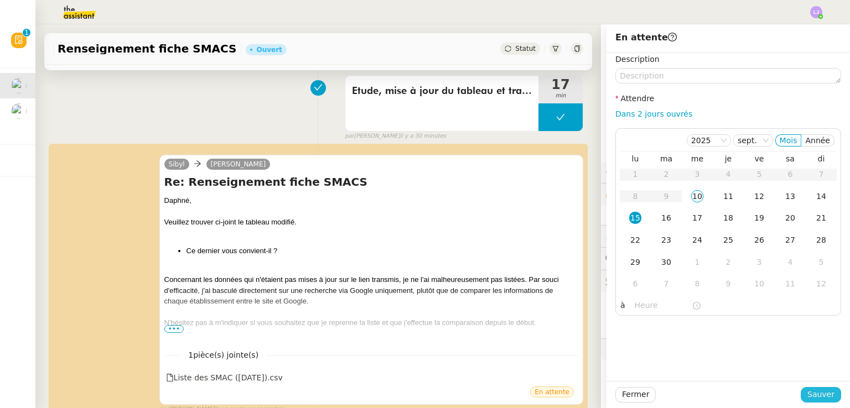
click at [809, 390] on span "Sauver" at bounding box center [820, 394] width 27 height 13
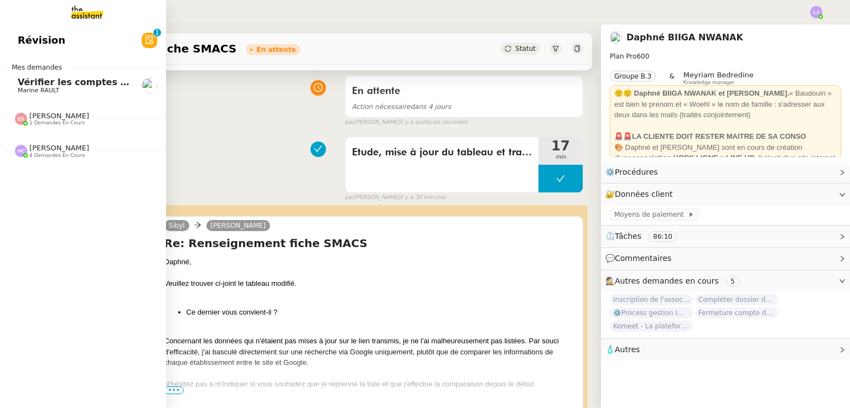
click at [28, 85] on span "Vérifier les comptes bancaires et éditer la quittance - 1 septembre 2025" at bounding box center [198, 82] width 361 height 11
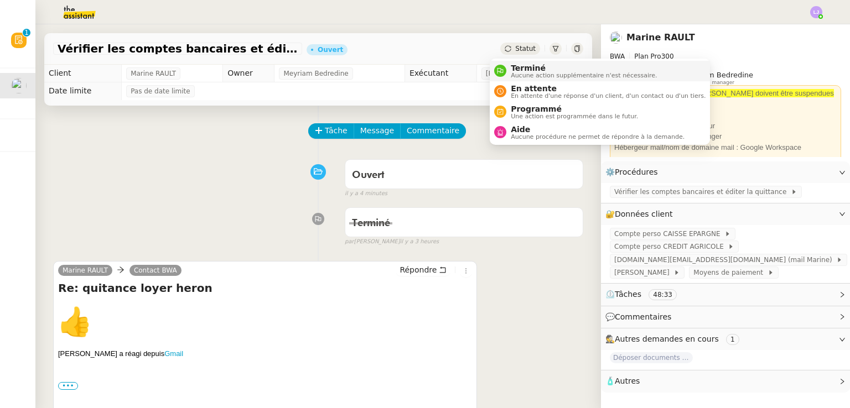
click at [526, 74] on span "Aucune action supplémentaire n'est nécessaire." at bounding box center [584, 75] width 146 height 6
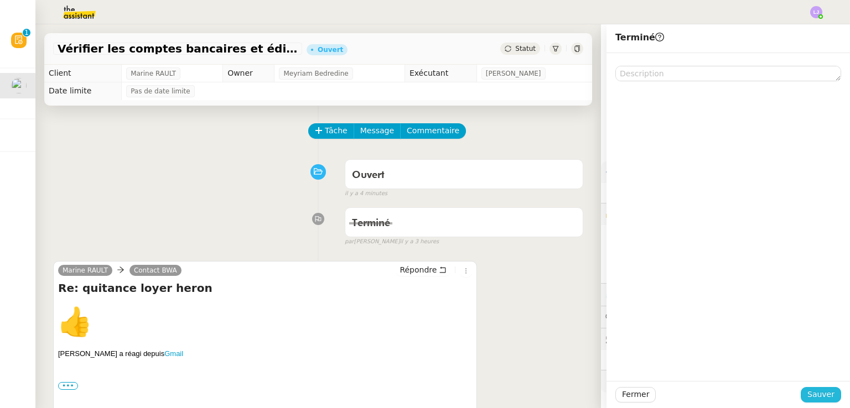
click at [819, 388] on span "Sauver" at bounding box center [820, 394] width 27 height 13
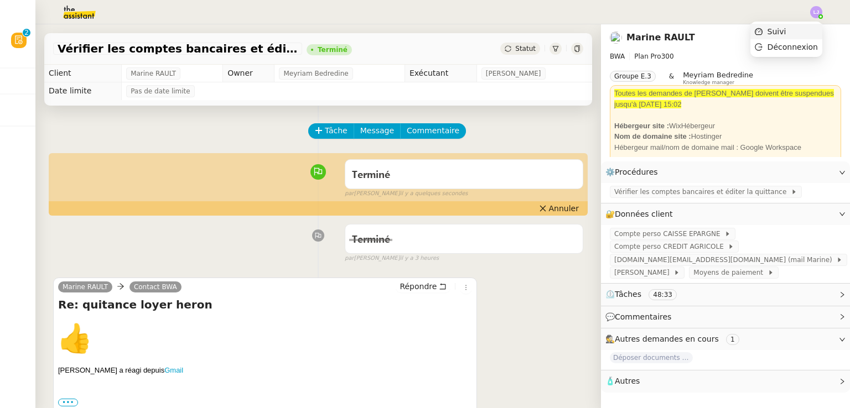
click at [807, 32] on li "Suivi" at bounding box center [786, 31] width 72 height 15
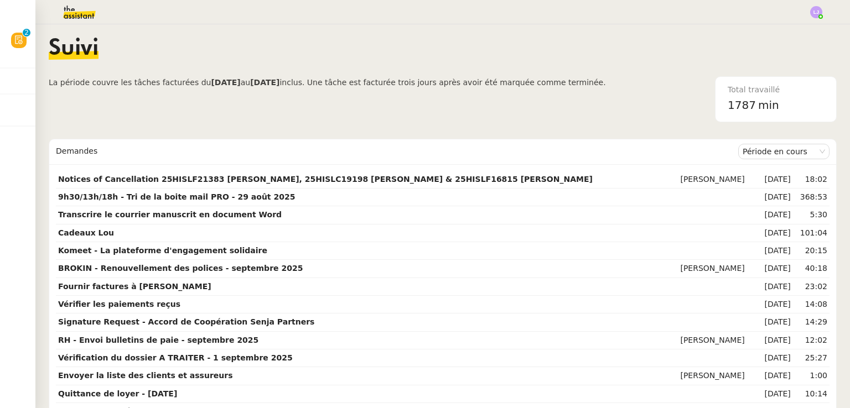
click at [77, 7] on img at bounding box center [71, 12] width 86 height 24
